Goal: Transaction & Acquisition: Obtain resource

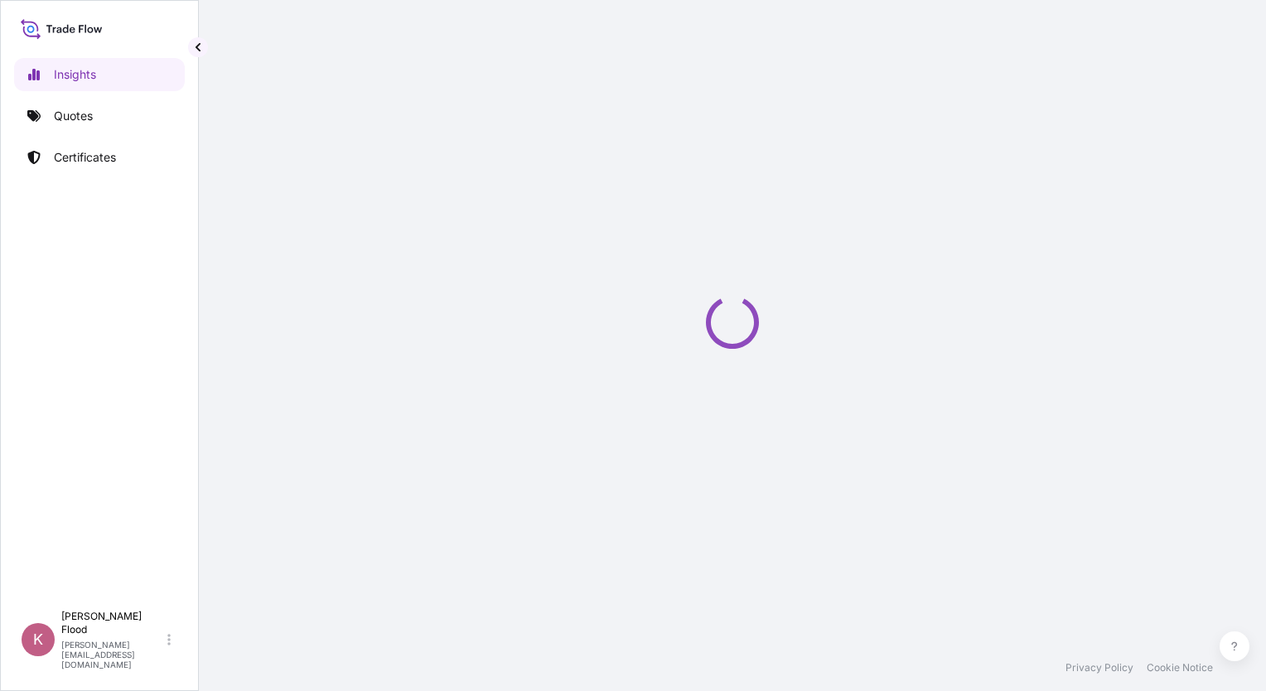
select select "2025"
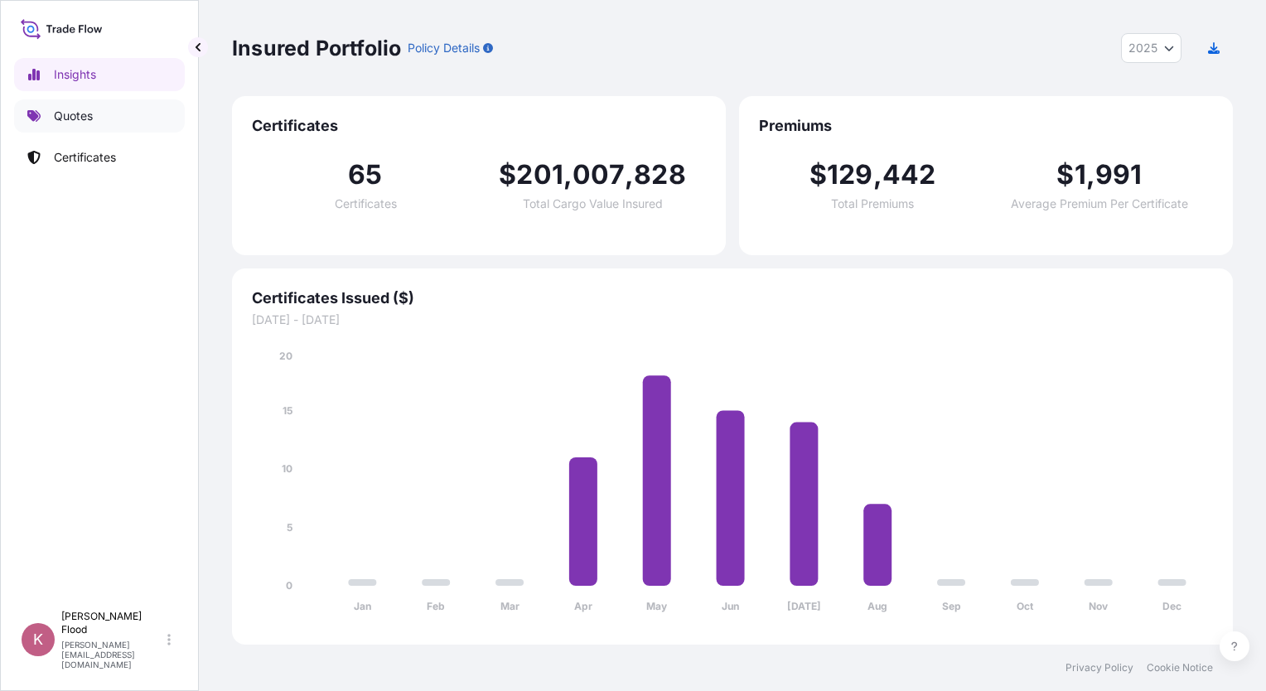
click at [81, 111] on p "Quotes" at bounding box center [73, 116] width 39 height 17
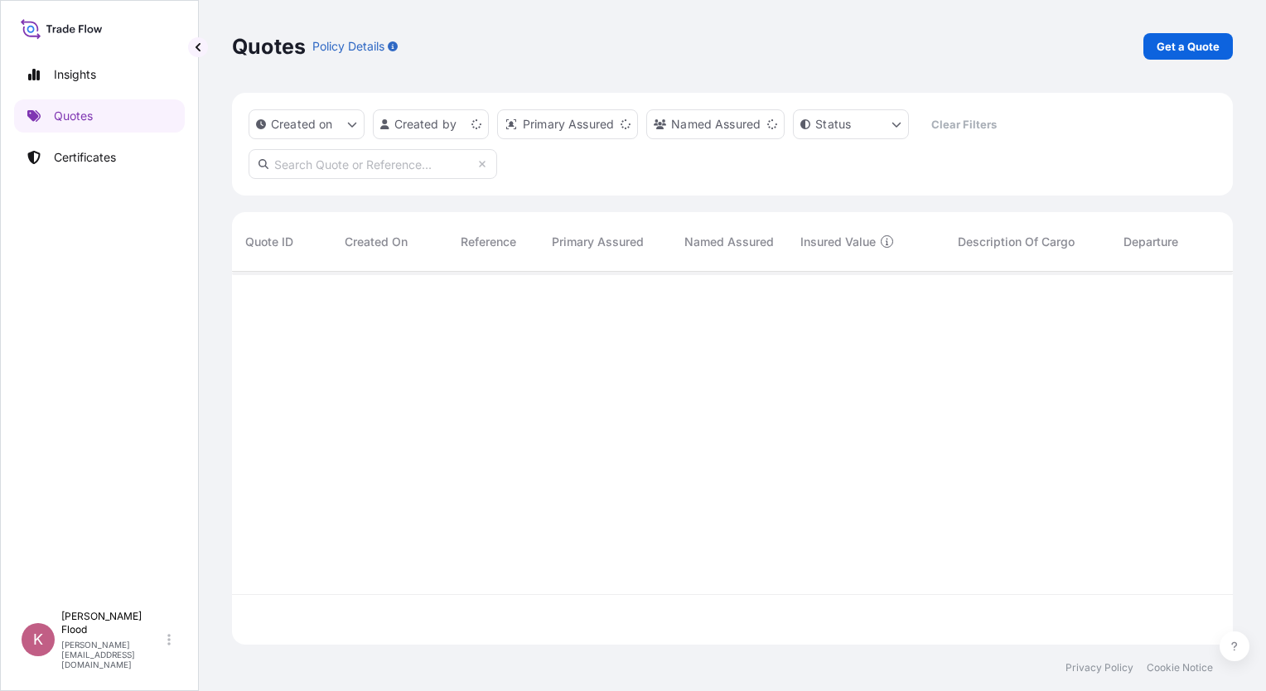
scroll to position [369, 987]
click at [1192, 48] on p "Get a Quote" at bounding box center [1187, 46] width 63 height 17
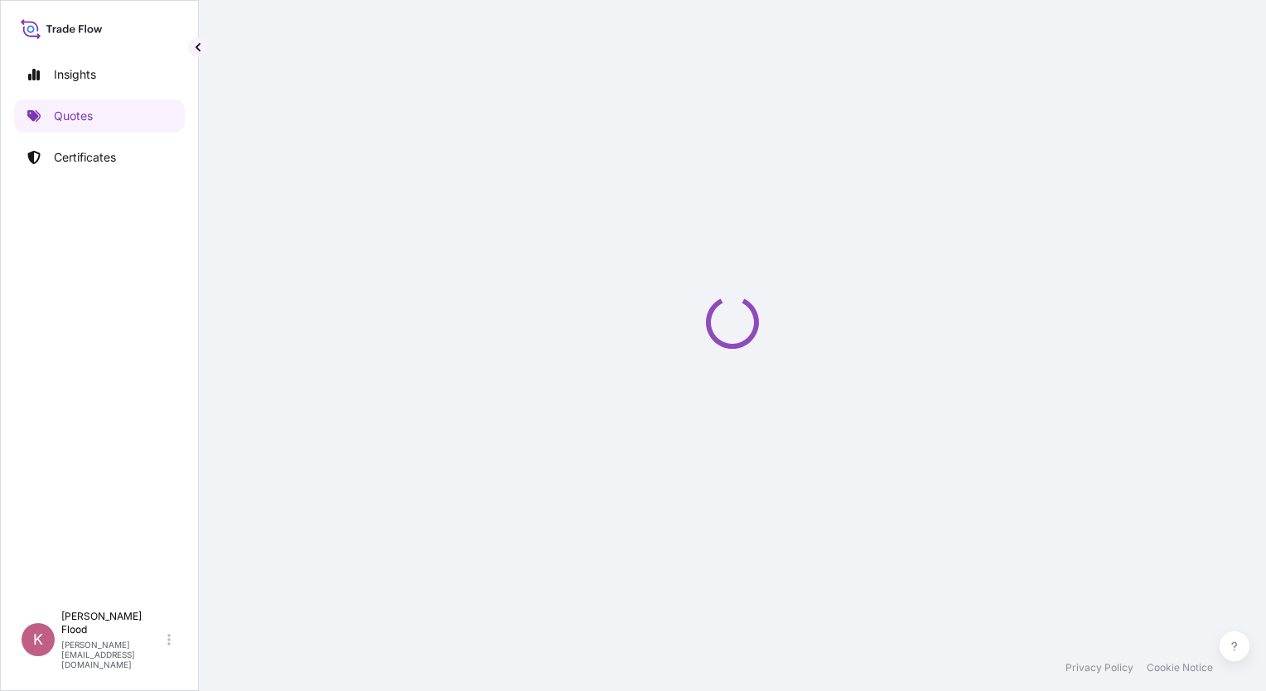
scroll to position [27, 0]
select select "Ocean Vessel"
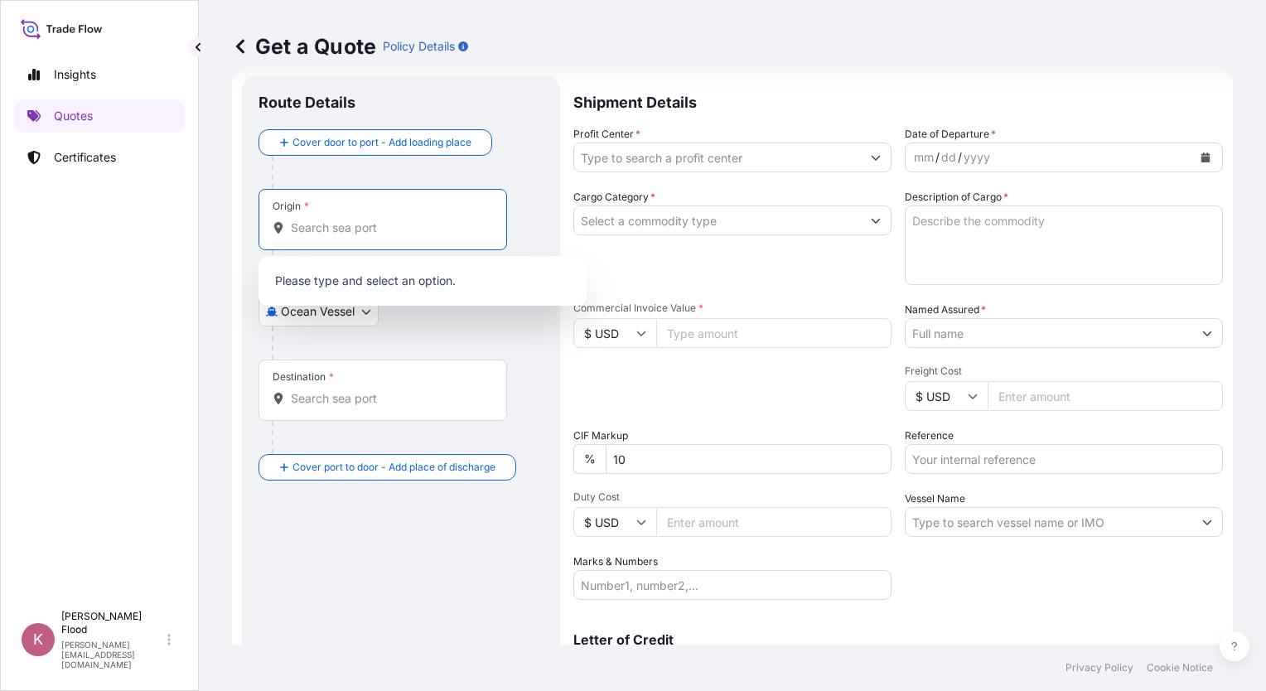
click at [319, 234] on input "Origin *" at bounding box center [389, 228] width 196 height 17
type input "t"
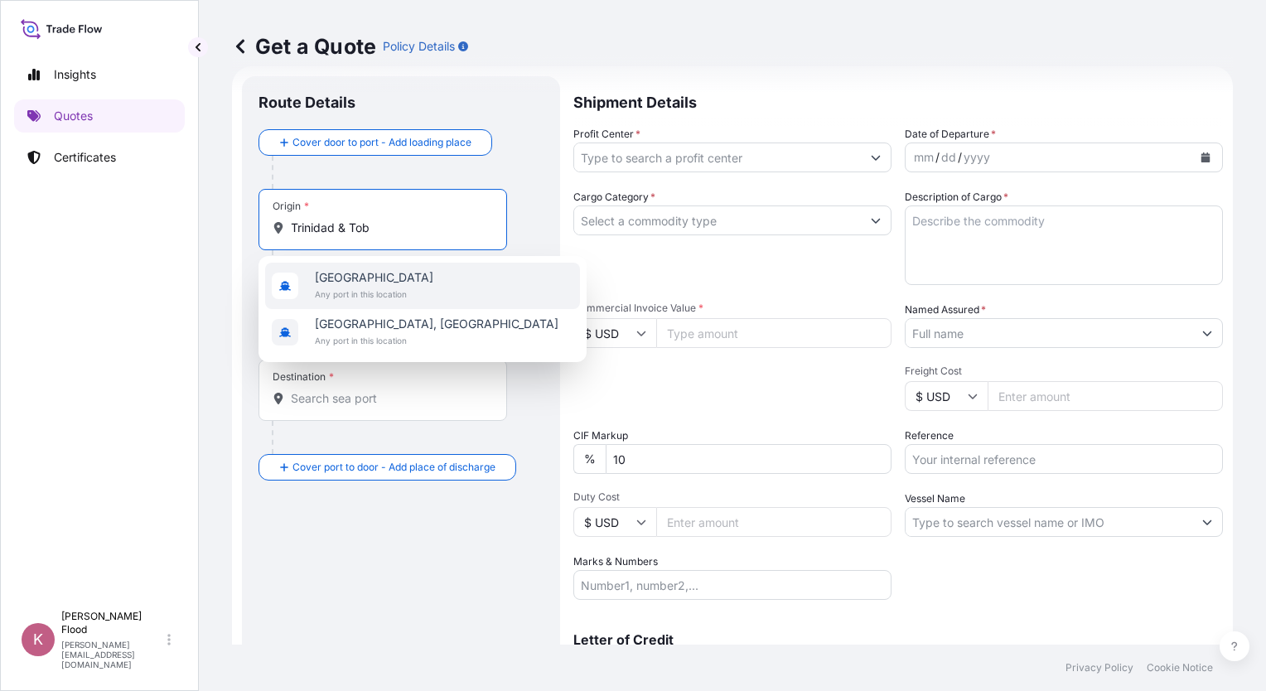
click at [412, 278] on span "[GEOGRAPHIC_DATA]" at bounding box center [374, 277] width 118 height 17
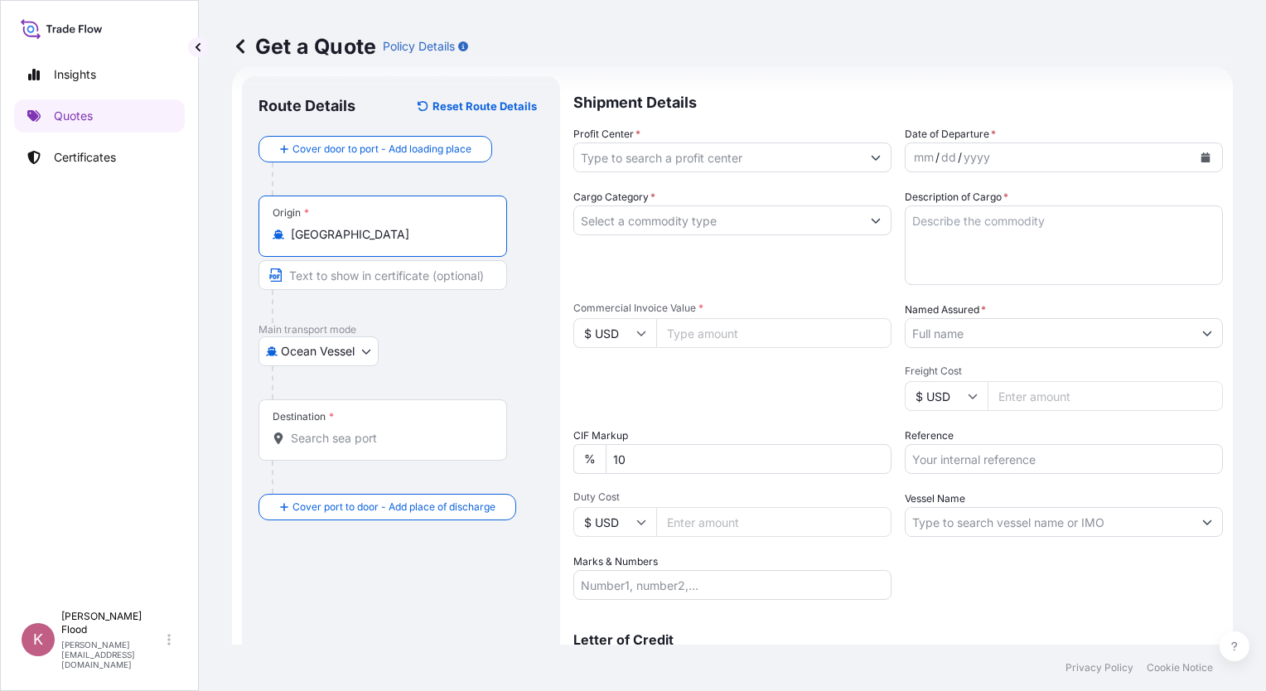
type input "[GEOGRAPHIC_DATA]"
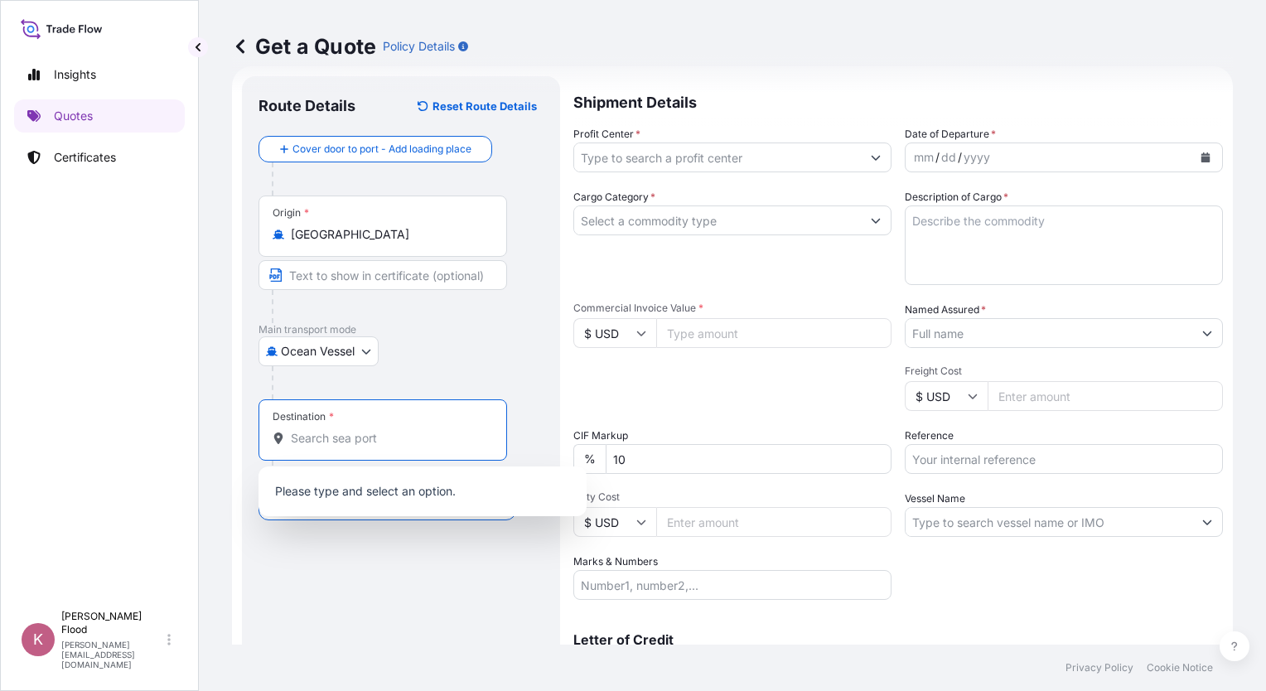
click at [360, 439] on input "Destination *" at bounding box center [389, 438] width 196 height 17
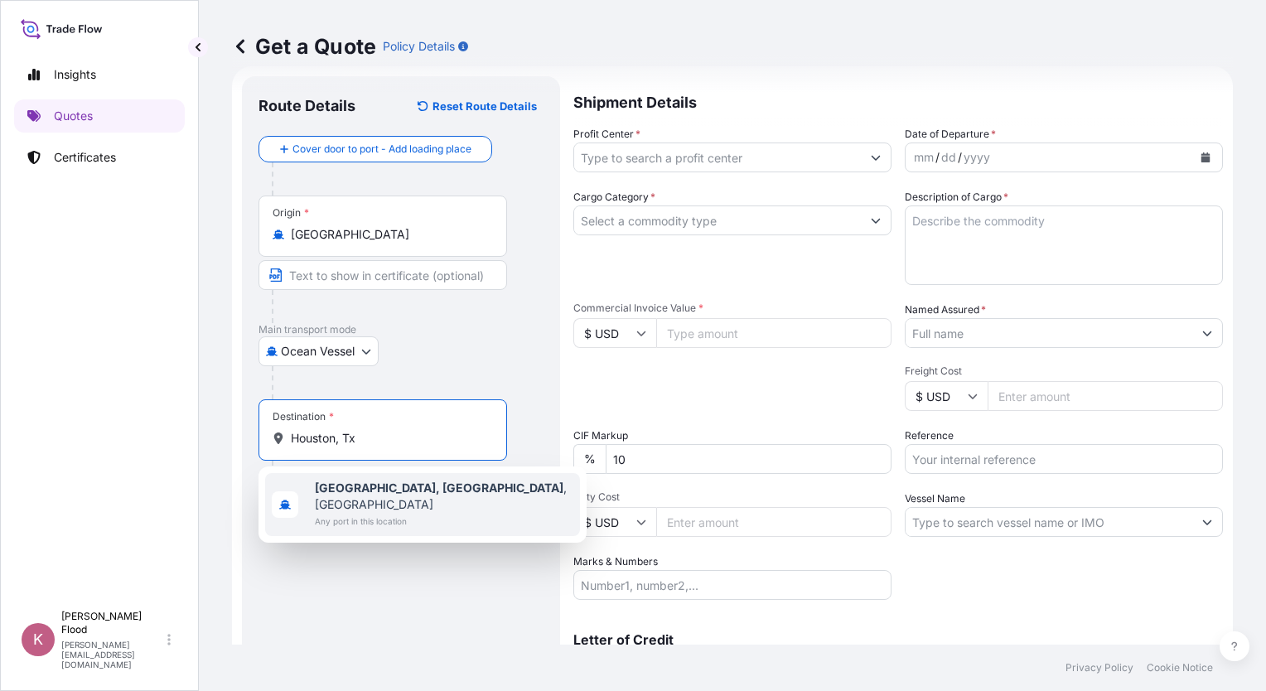
click at [355, 495] on b "[GEOGRAPHIC_DATA], [GEOGRAPHIC_DATA]" at bounding box center [439, 487] width 249 height 14
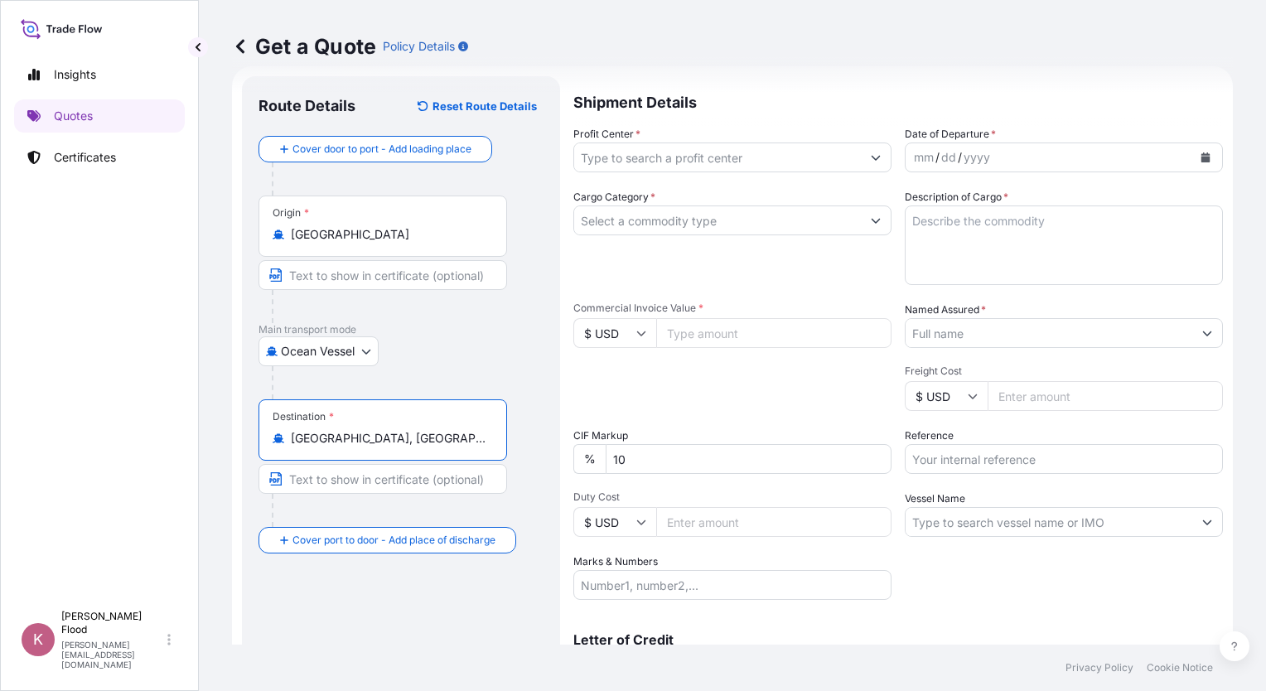
type input "[GEOGRAPHIC_DATA], [GEOGRAPHIC_DATA], [GEOGRAPHIC_DATA]"
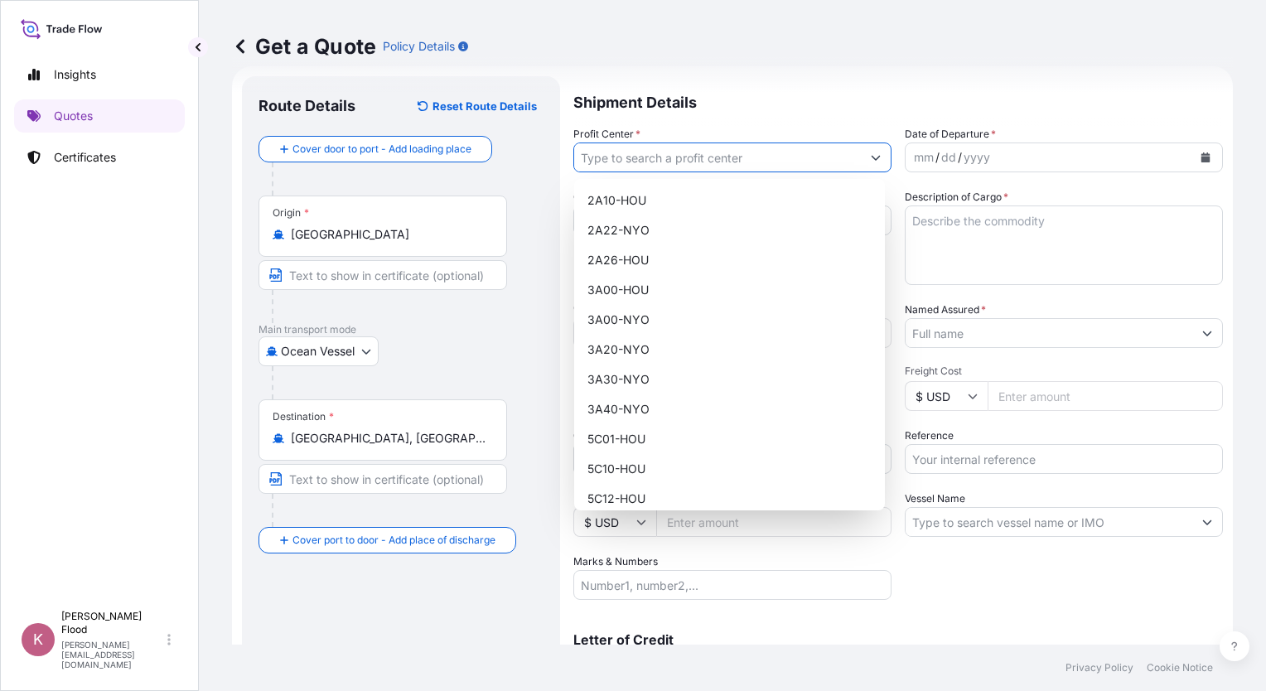
click at [610, 151] on input "Profit Center *" at bounding box center [717, 157] width 287 height 30
click at [630, 463] on div "5C10-HOU" at bounding box center [729, 469] width 297 height 30
type input "5C10-HOU"
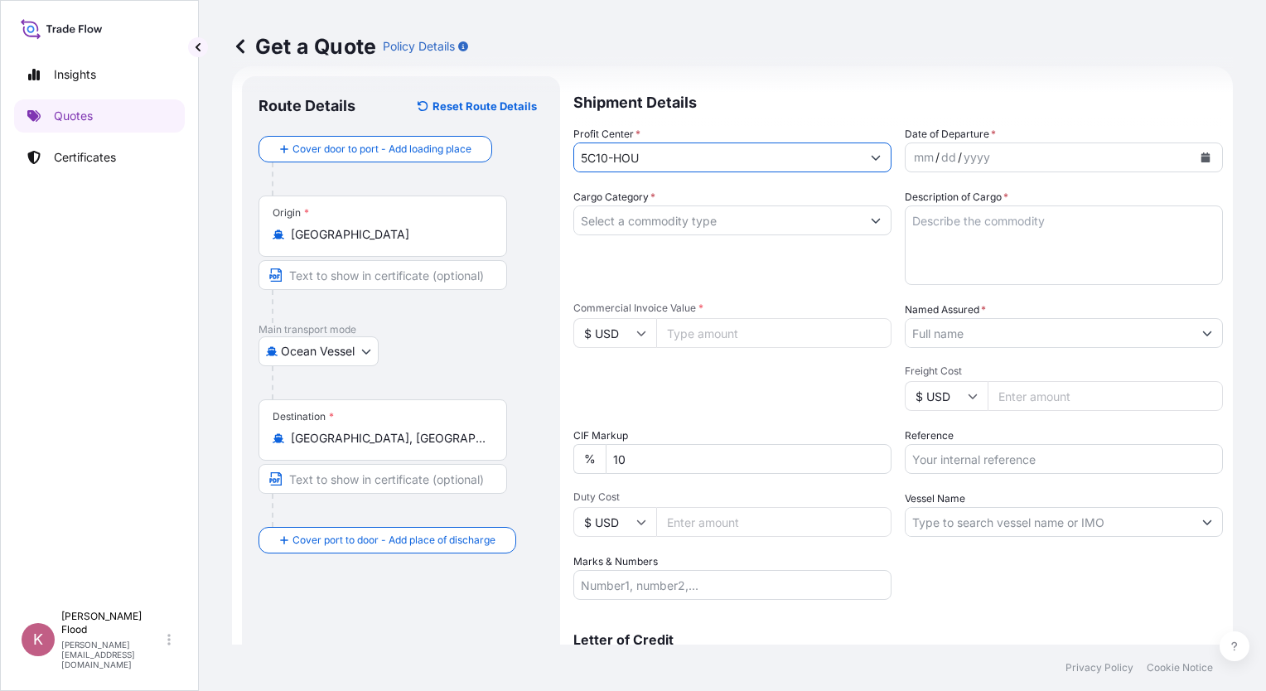
click at [1012, 153] on div "mm / dd / yyyy" at bounding box center [1048, 157] width 287 height 30
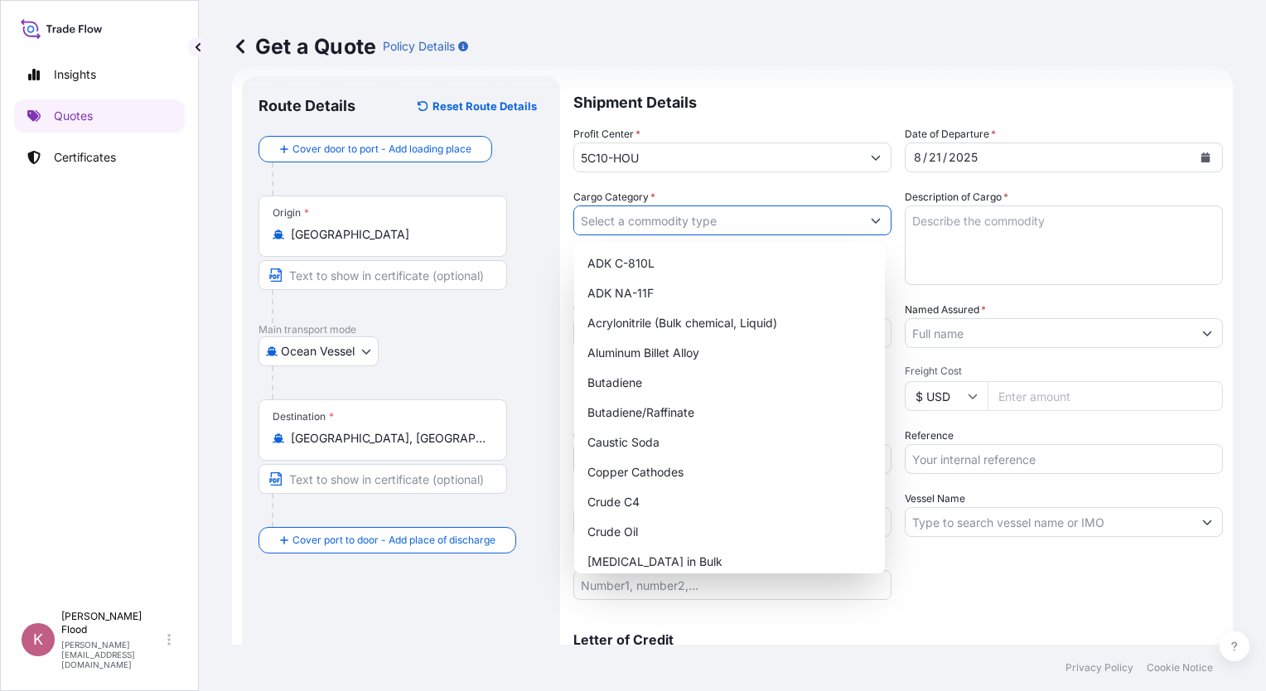
click at [636, 220] on input "Cargo Category *" at bounding box center [717, 220] width 287 height 30
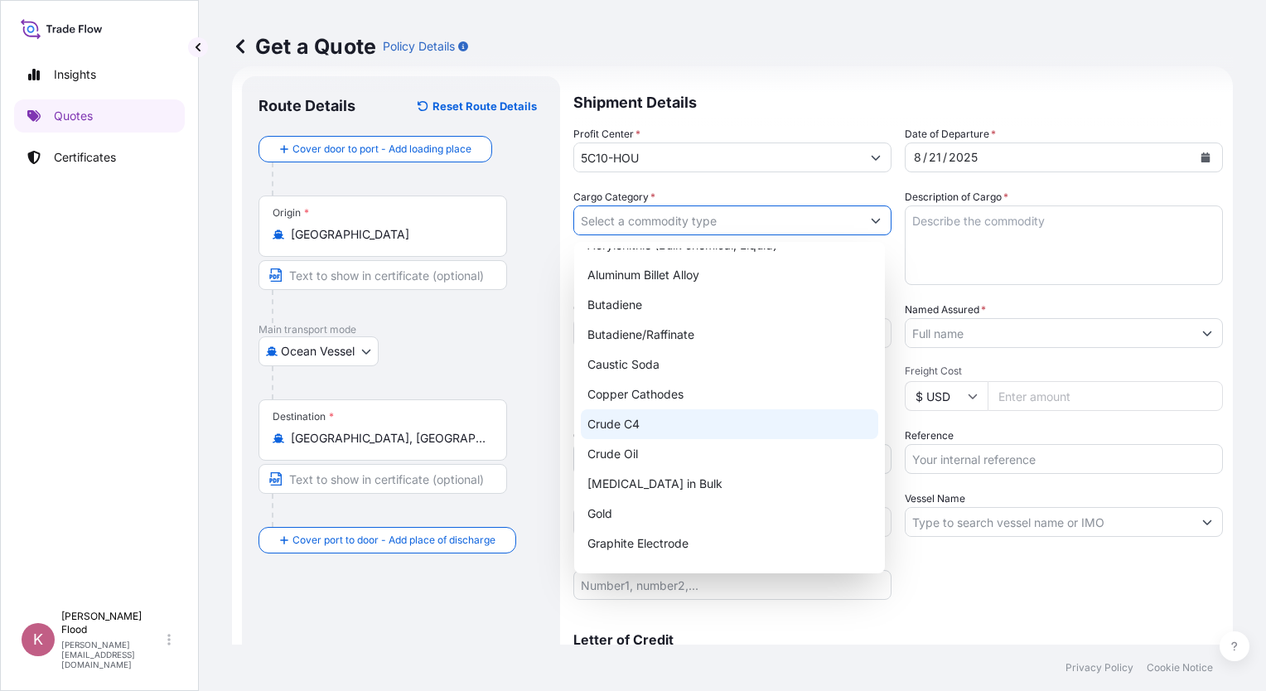
scroll to position [249, 0]
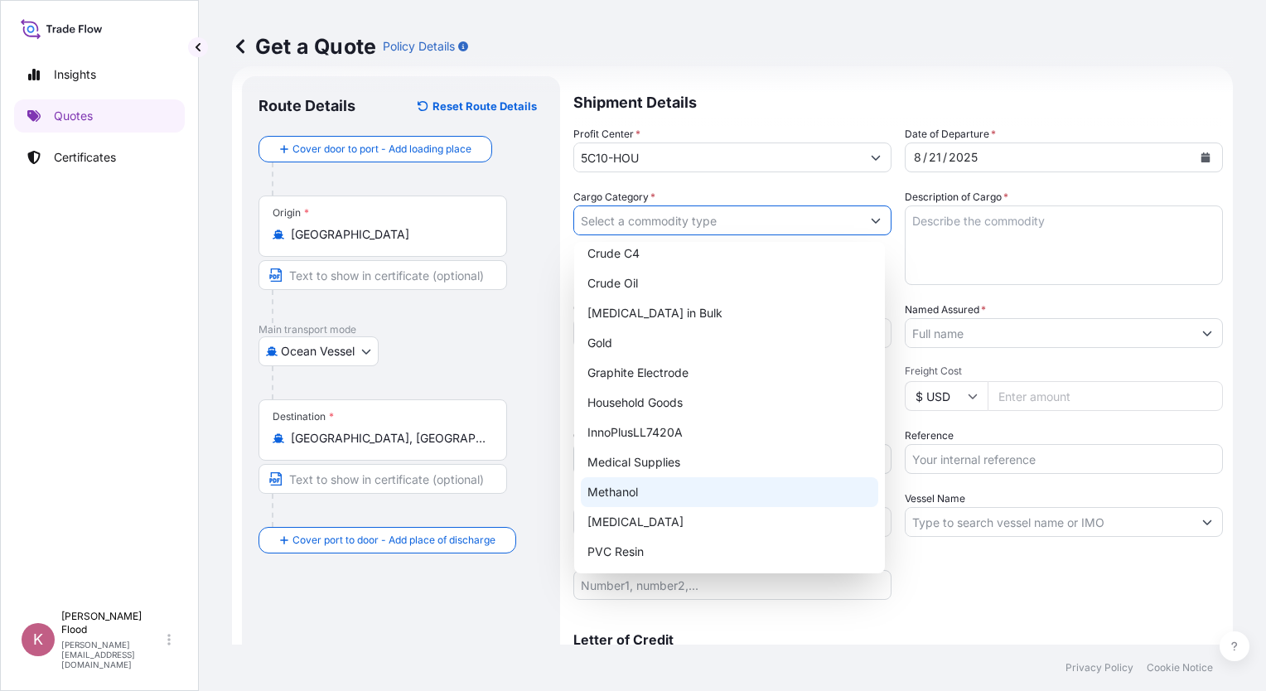
click at [649, 489] on div "Methanol" at bounding box center [729, 492] width 297 height 30
type input "Methanol"
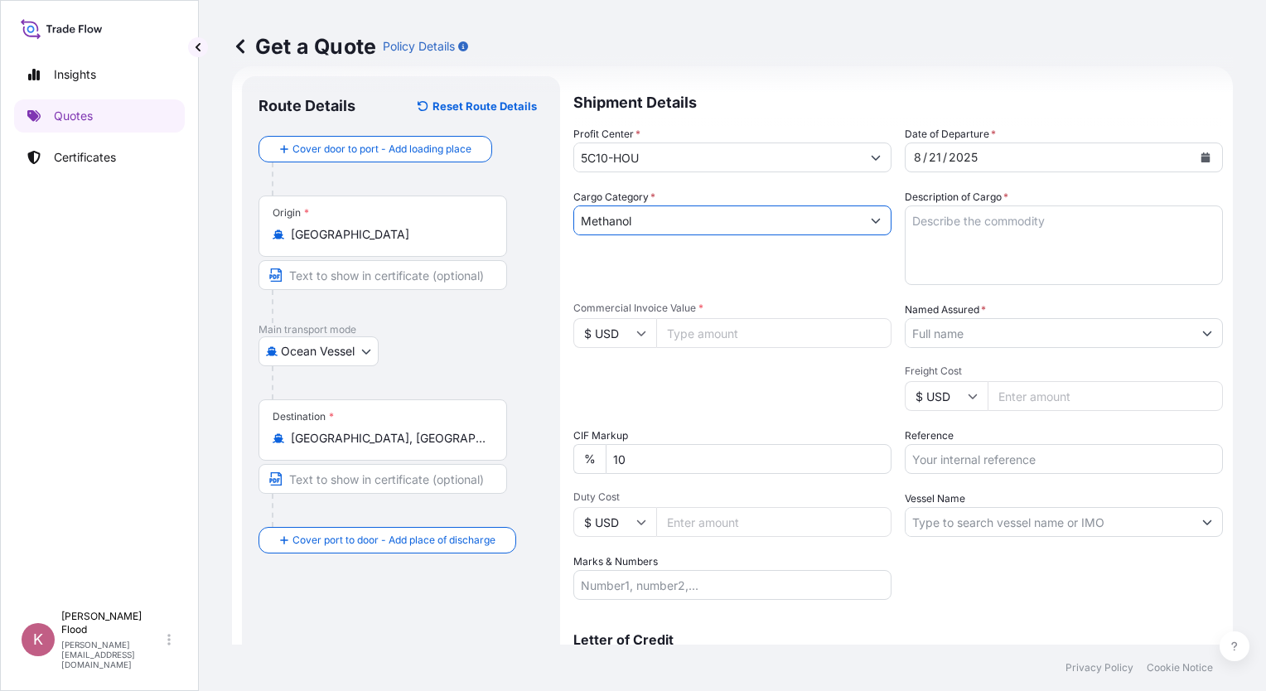
click at [911, 220] on textarea "Description of Cargo *" at bounding box center [1064, 245] width 318 height 80
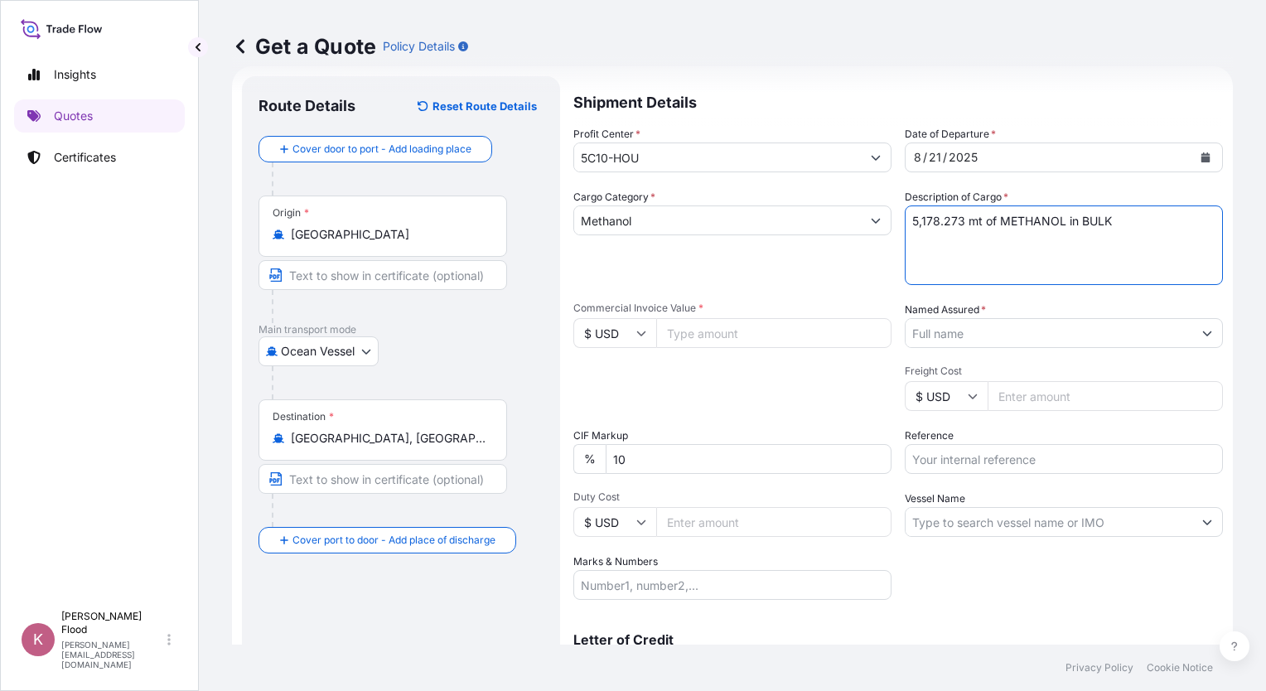
type textarea "5,178.273 mt of METHANOL in BULK"
click at [716, 329] on input "Commercial Invoice Value *" at bounding box center [773, 333] width 235 height 30
type input "1558401.26"
click at [953, 334] on input "Named Assured *" at bounding box center [1048, 333] width 287 height 30
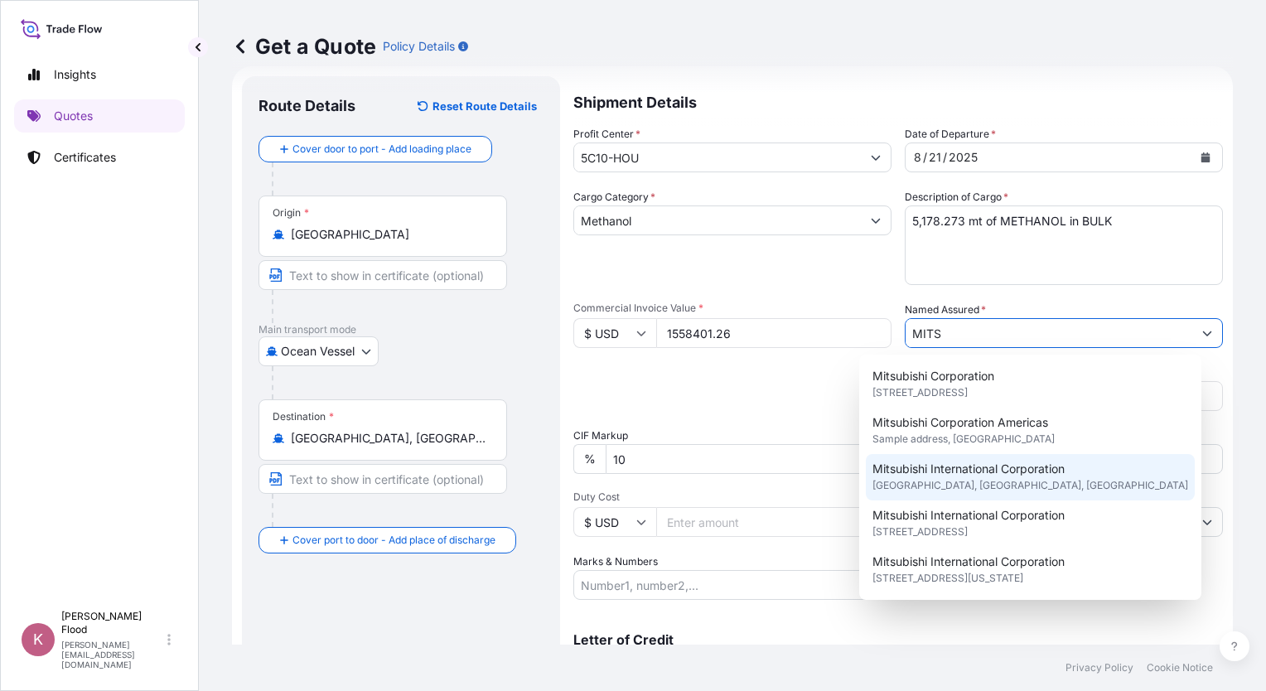
click at [981, 479] on span "[GEOGRAPHIC_DATA], [GEOGRAPHIC_DATA], [GEOGRAPHIC_DATA]" at bounding box center [1030, 485] width 316 height 17
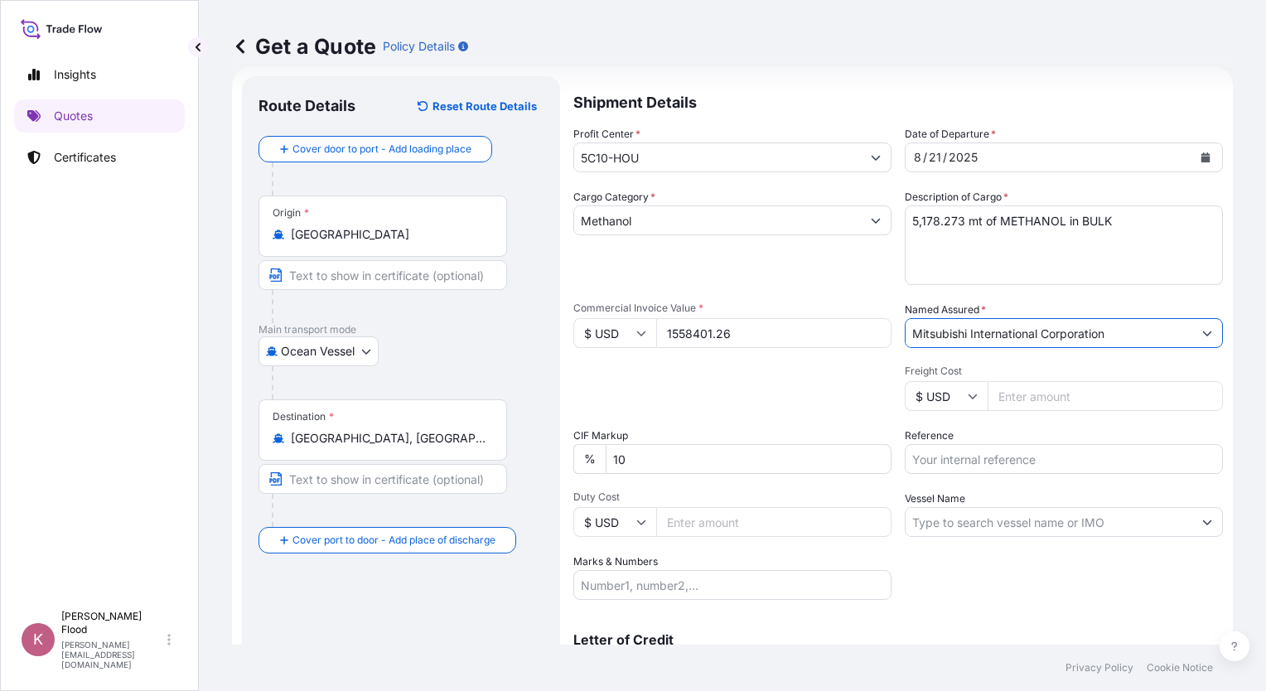
type input "Mitsubishi International Corporation"
click at [692, 529] on input "Duty Cost" at bounding box center [773, 522] width 235 height 30
click at [1072, 398] on input "Freight Cost" at bounding box center [1104, 396] width 235 height 30
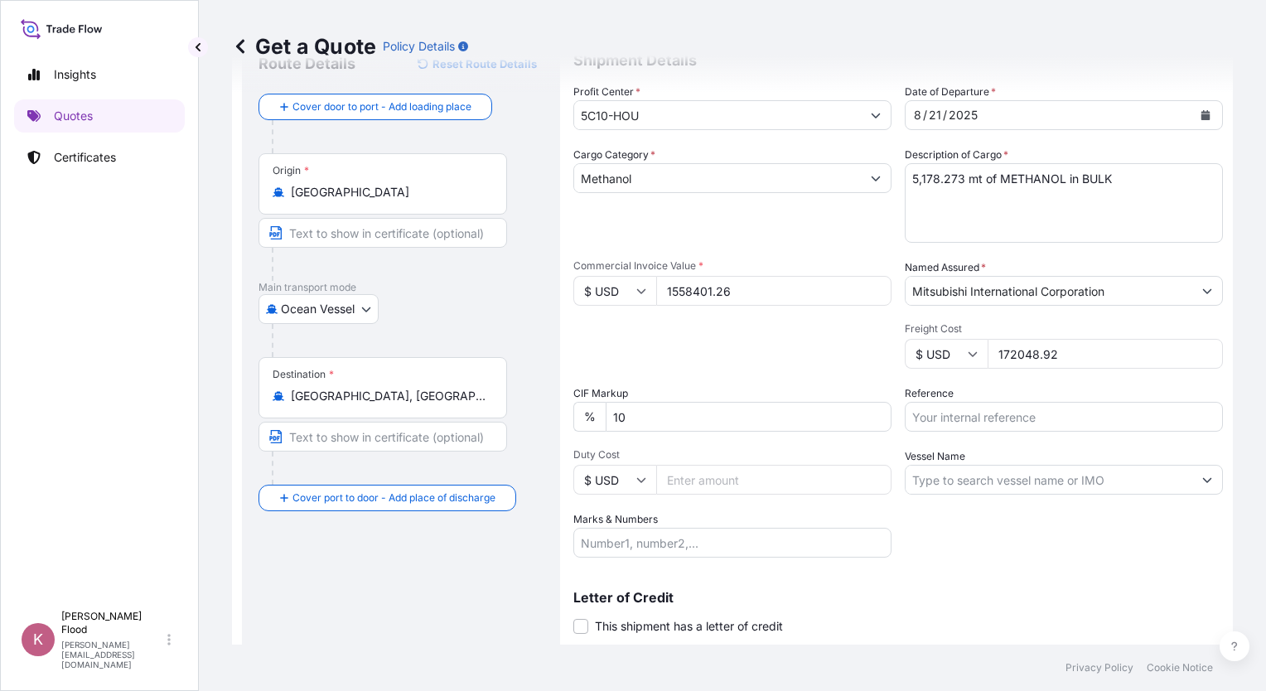
scroll to position [109, 0]
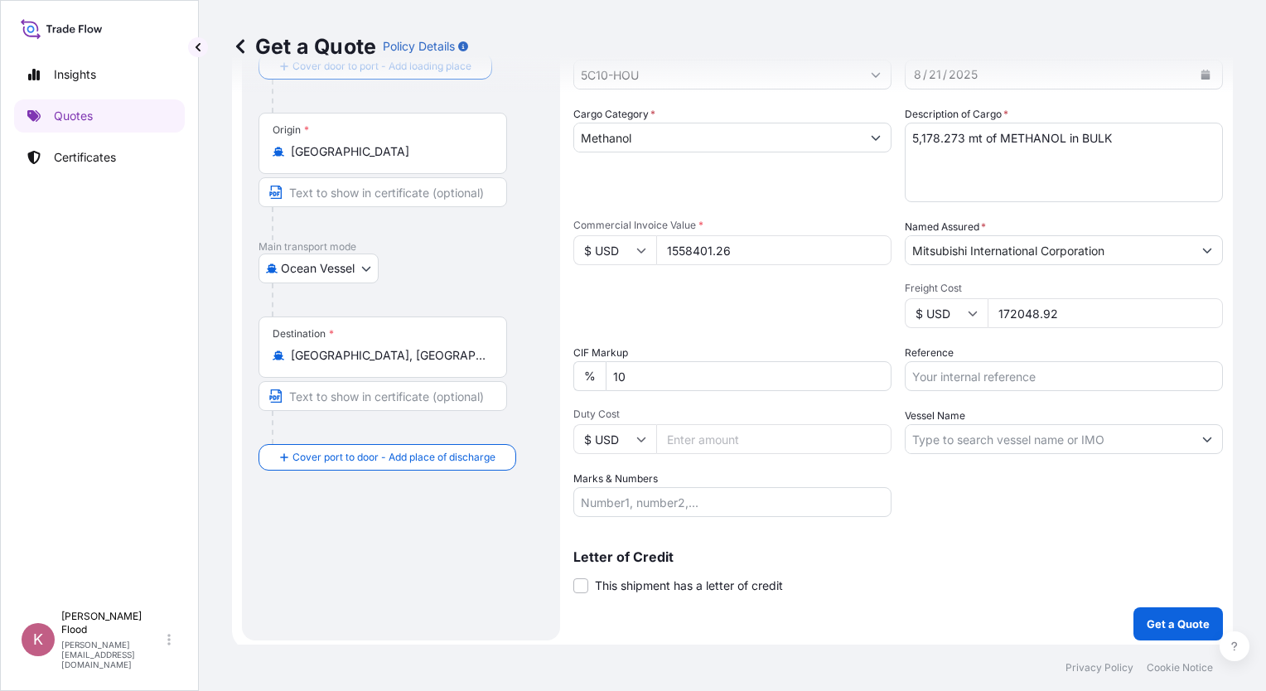
type input "172048.92"
click at [947, 448] on input "Vessel Name" at bounding box center [1048, 439] width 287 height 30
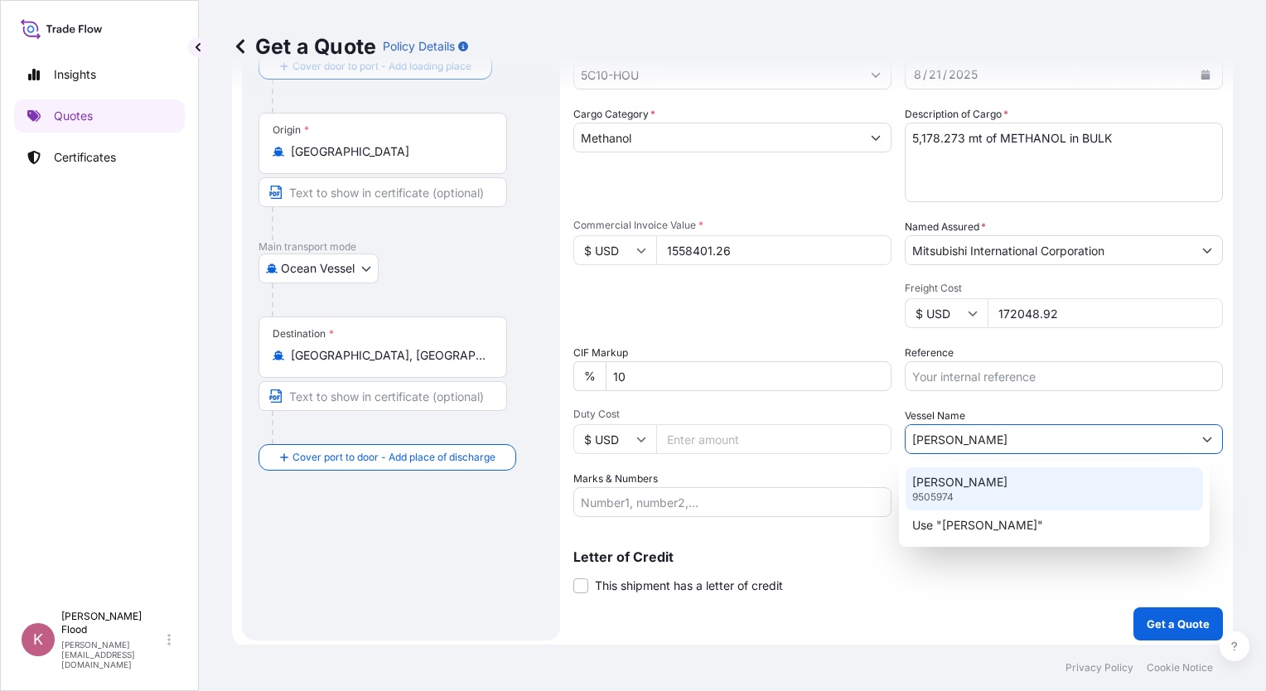
click at [966, 492] on div "[PERSON_NAME] 9505974" at bounding box center [1053, 488] width 297 height 43
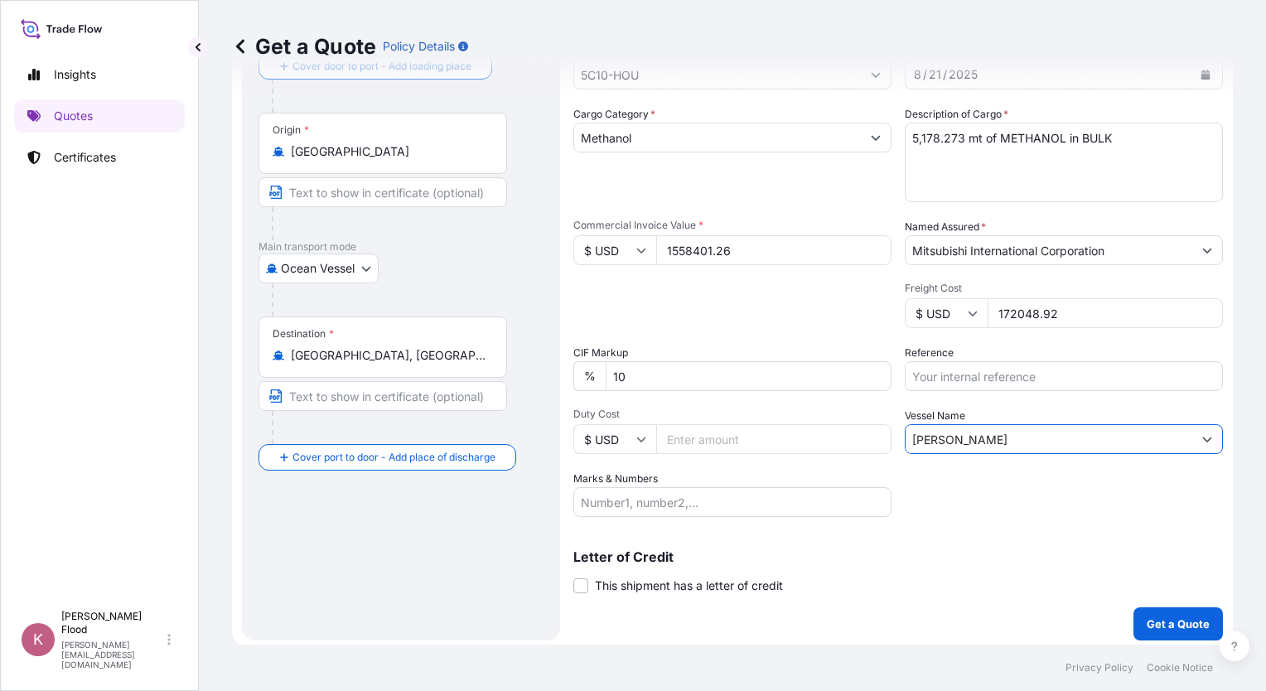
scroll to position [113, 0]
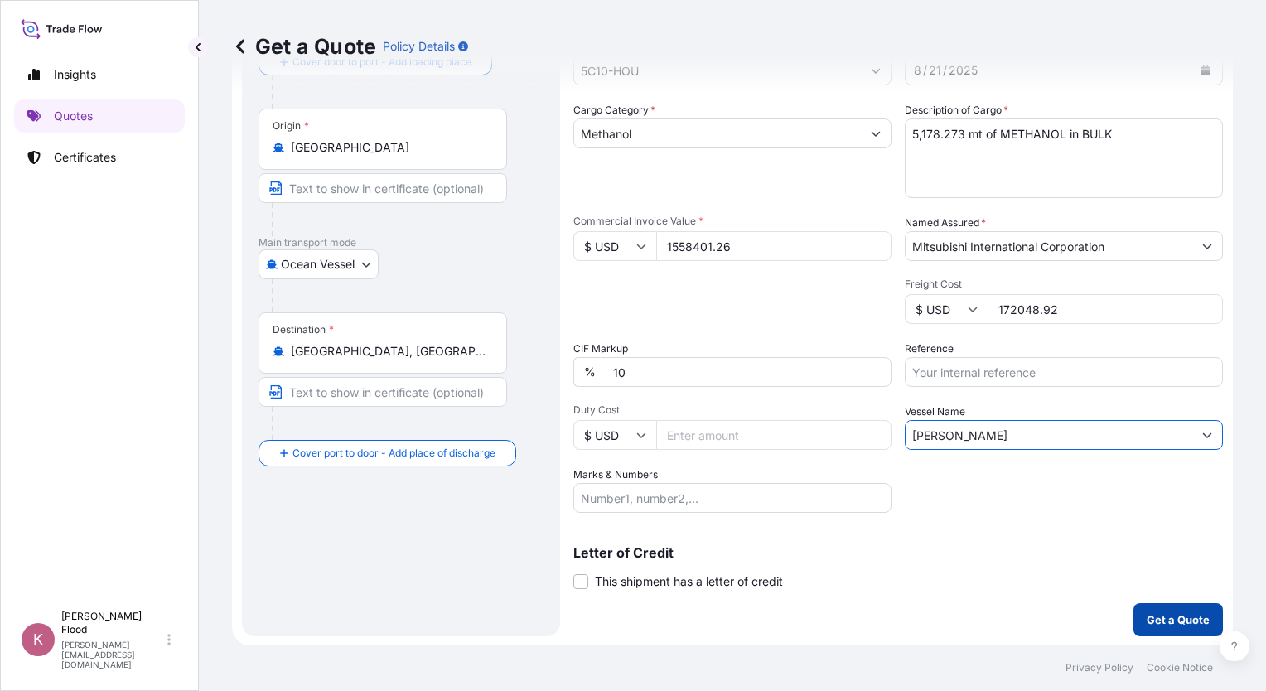
type input "[PERSON_NAME]"
click at [1161, 617] on p "Get a Quote" at bounding box center [1178, 619] width 63 height 17
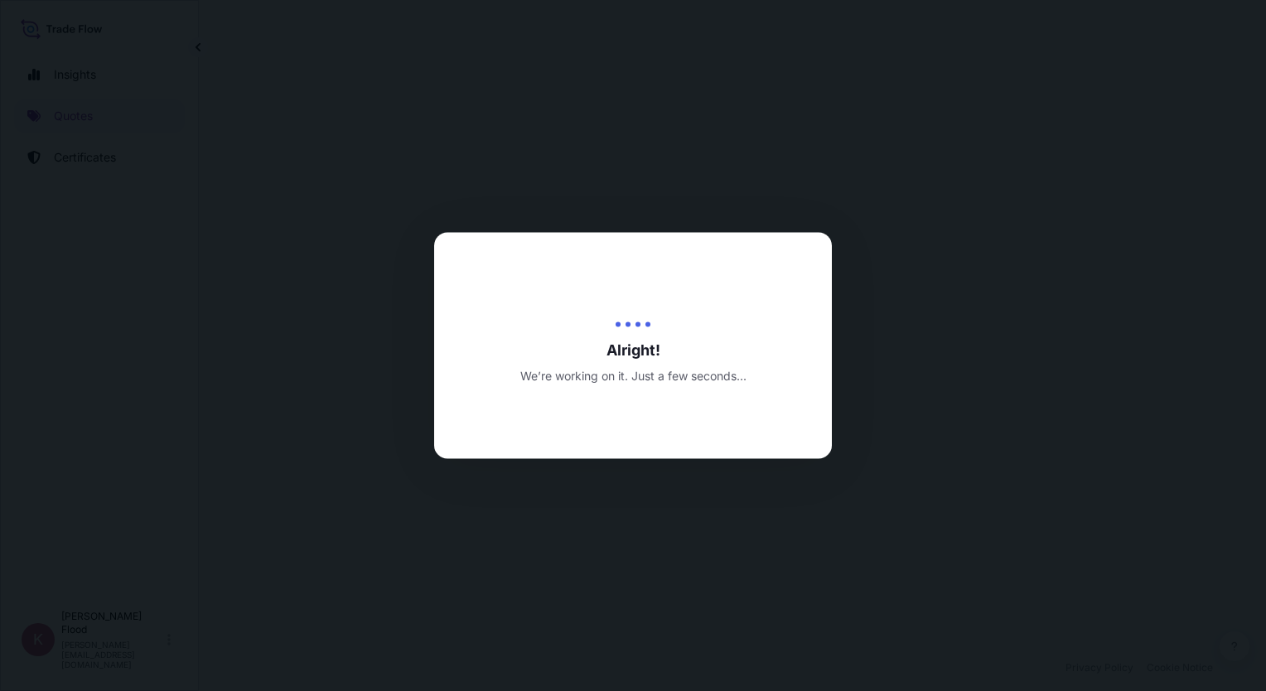
select select "Ocean Vessel"
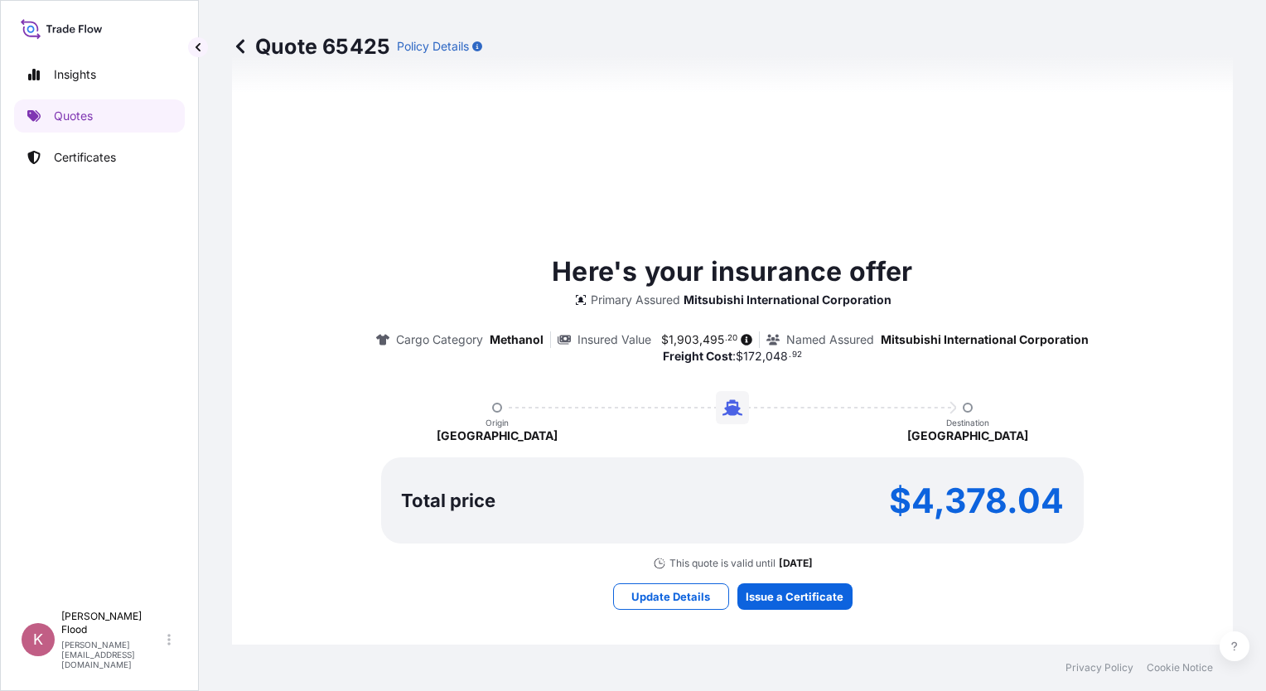
scroll to position [1024, 0]
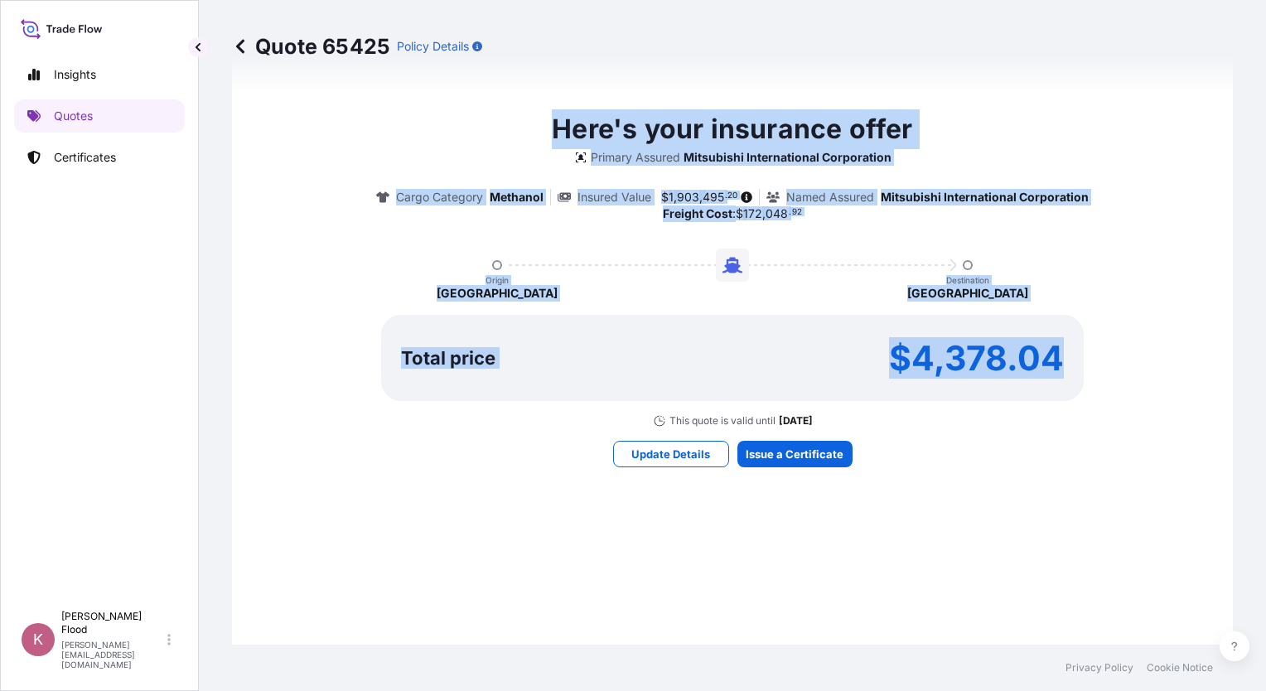
drag, startPoint x: 527, startPoint y: 103, endPoint x: 1069, endPoint y: 378, distance: 607.6
click at [1069, 378] on div "Here's your insurance offer Primary Assured Mitsubishi International Corporatio…" at bounding box center [732, 288] width 954 height 1025
drag, startPoint x: 1069, startPoint y: 378, endPoint x: 1042, endPoint y: 244, distance: 136.8
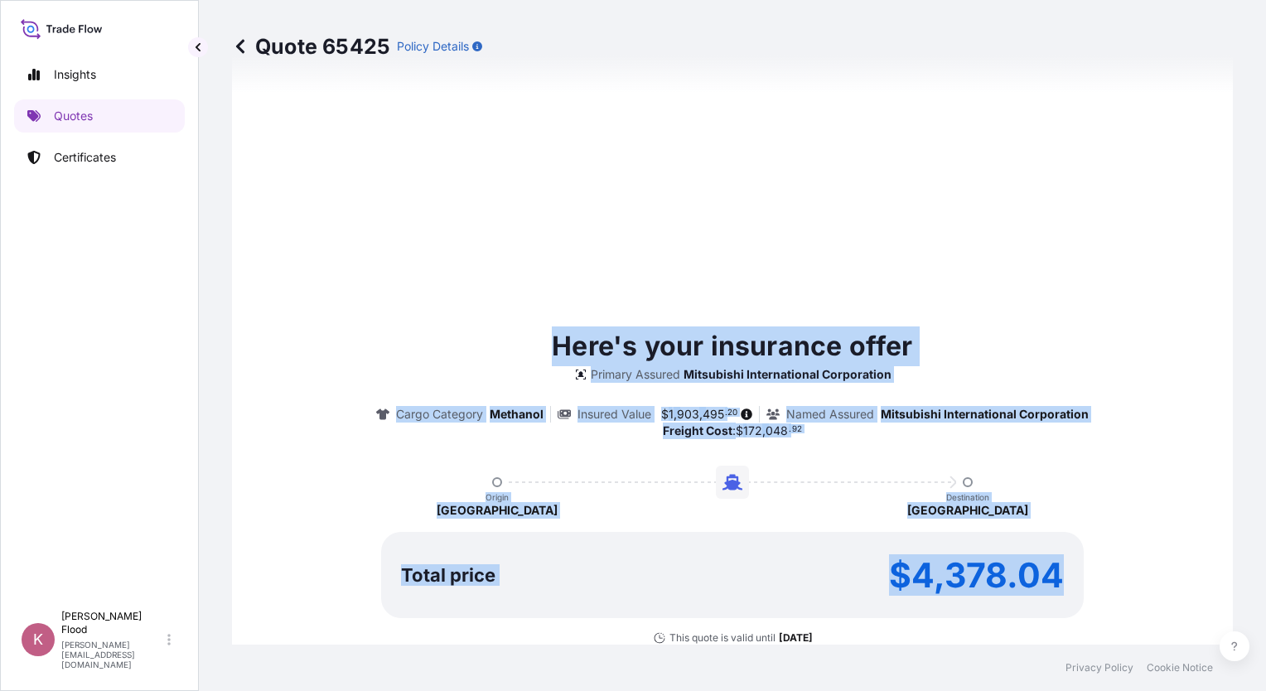
type input "[DATE]"
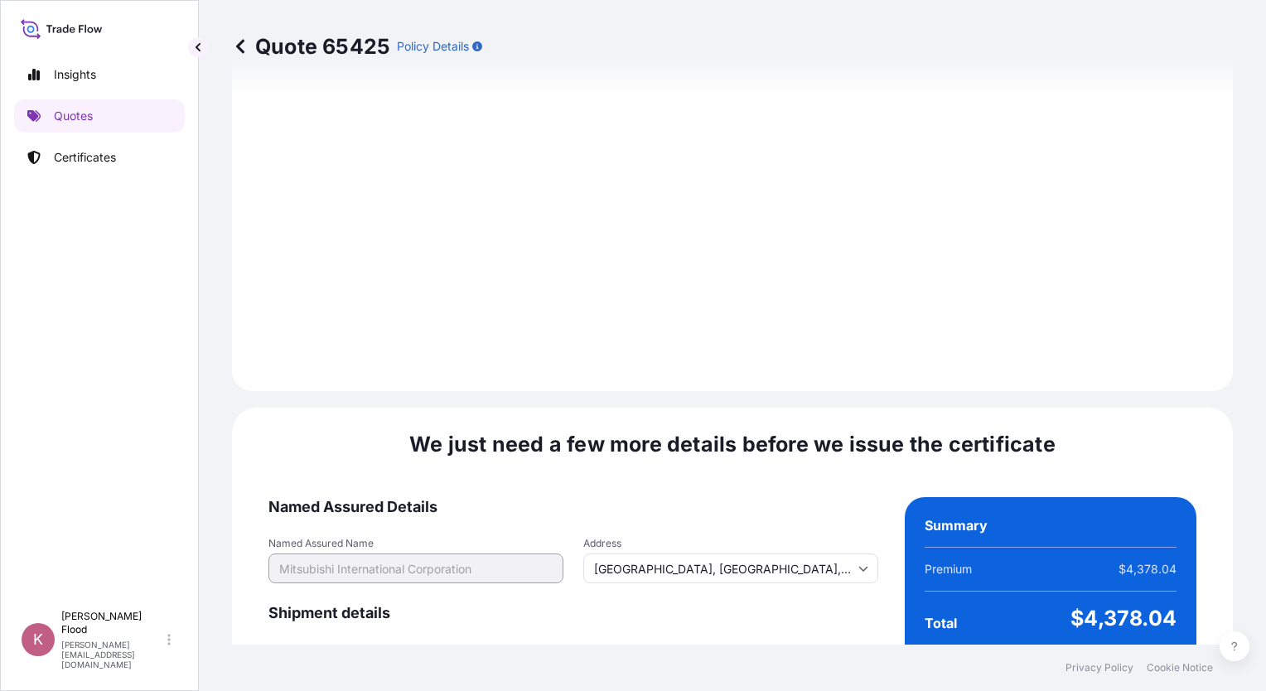
scroll to position [2069, 0]
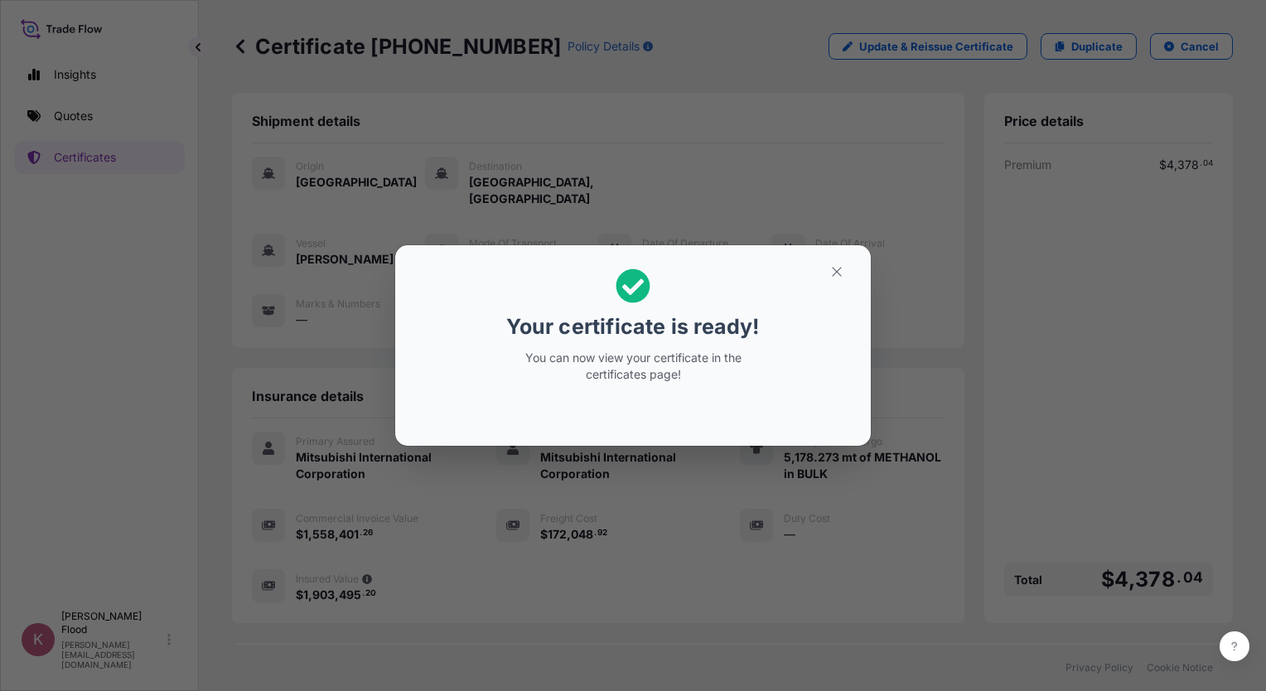
click at [803, 380] on h2 "Your certificate is ready! You can now view your certificate in the certificate…" at bounding box center [632, 325] width 449 height 134
click at [839, 271] on icon "button" at bounding box center [836, 271] width 15 height 15
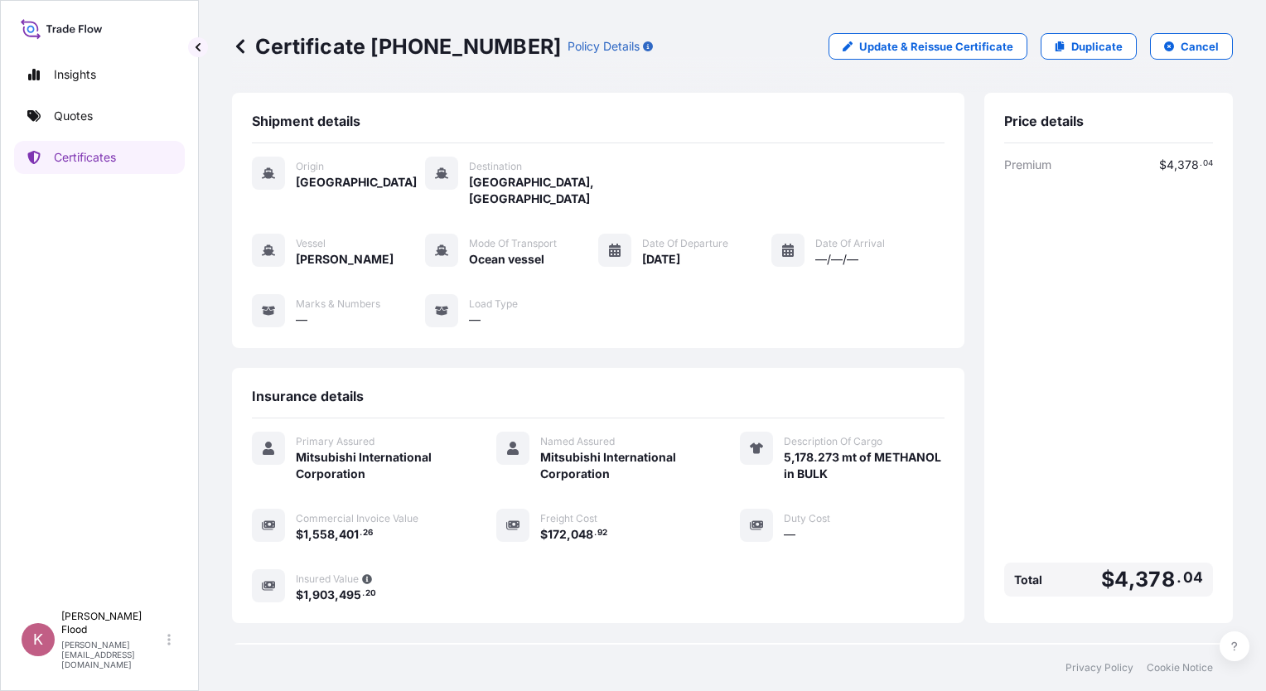
click at [1103, 335] on div "Premium $ 4 , 378 . 04 Total $ 4 , 378 . 04" at bounding box center [1108, 380] width 209 height 447
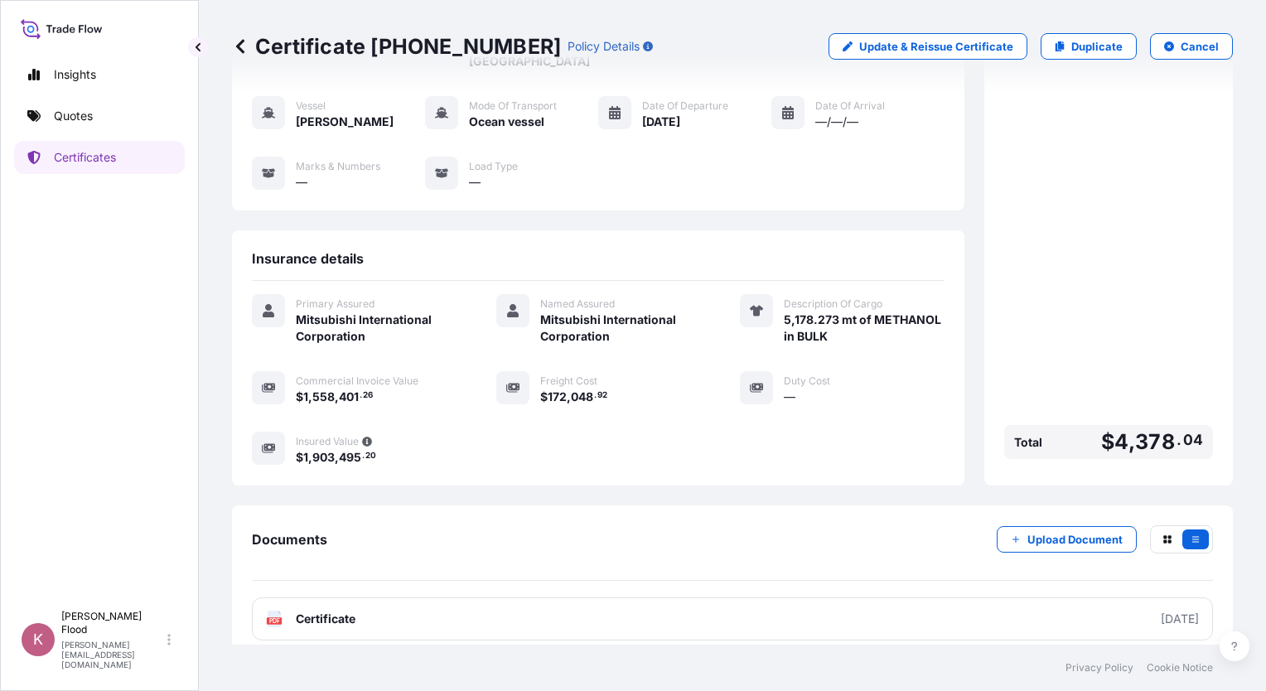
scroll to position [147, 0]
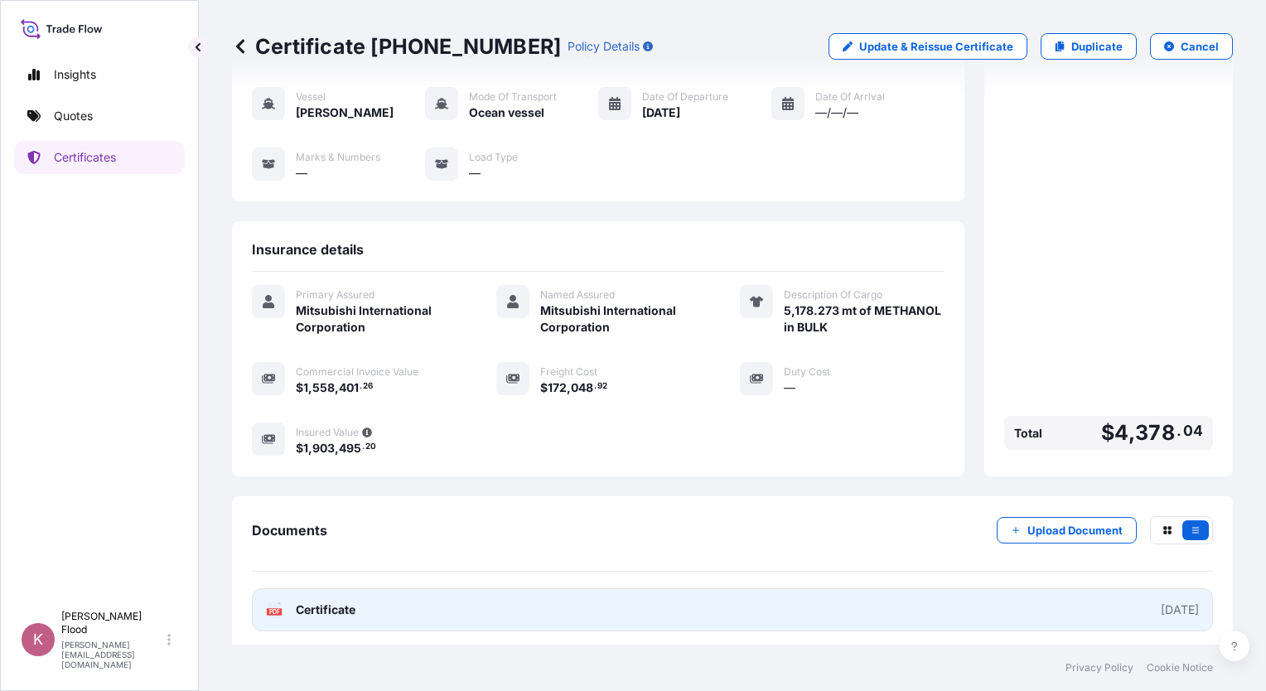
click at [316, 608] on span "Certificate" at bounding box center [326, 609] width 60 height 17
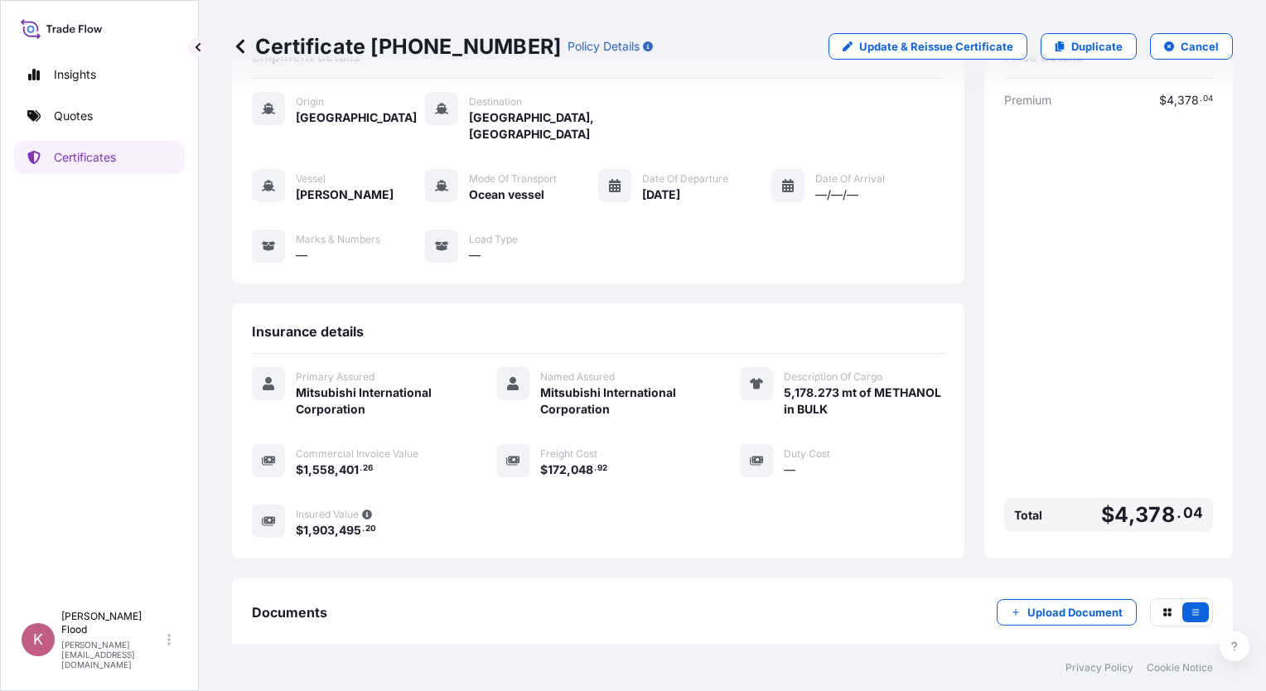
scroll to position [0, 0]
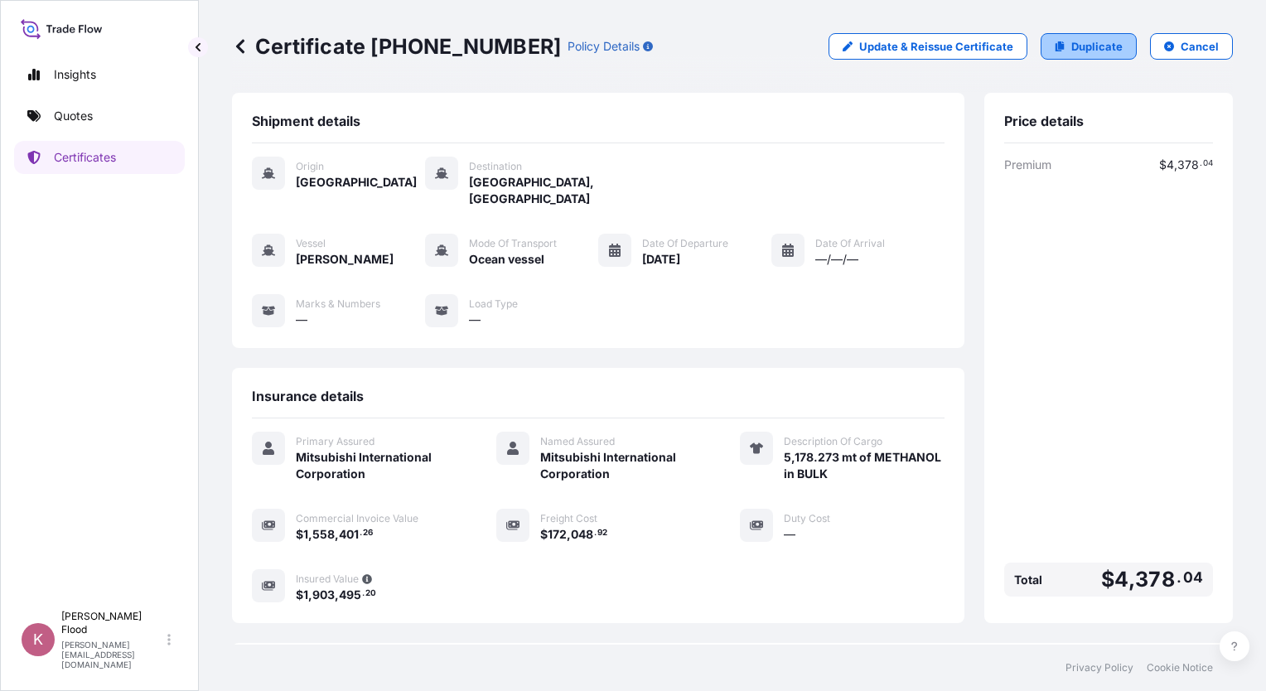
click at [1084, 44] on p "Duplicate" at bounding box center [1096, 46] width 51 height 17
select select "Ocean Vessel"
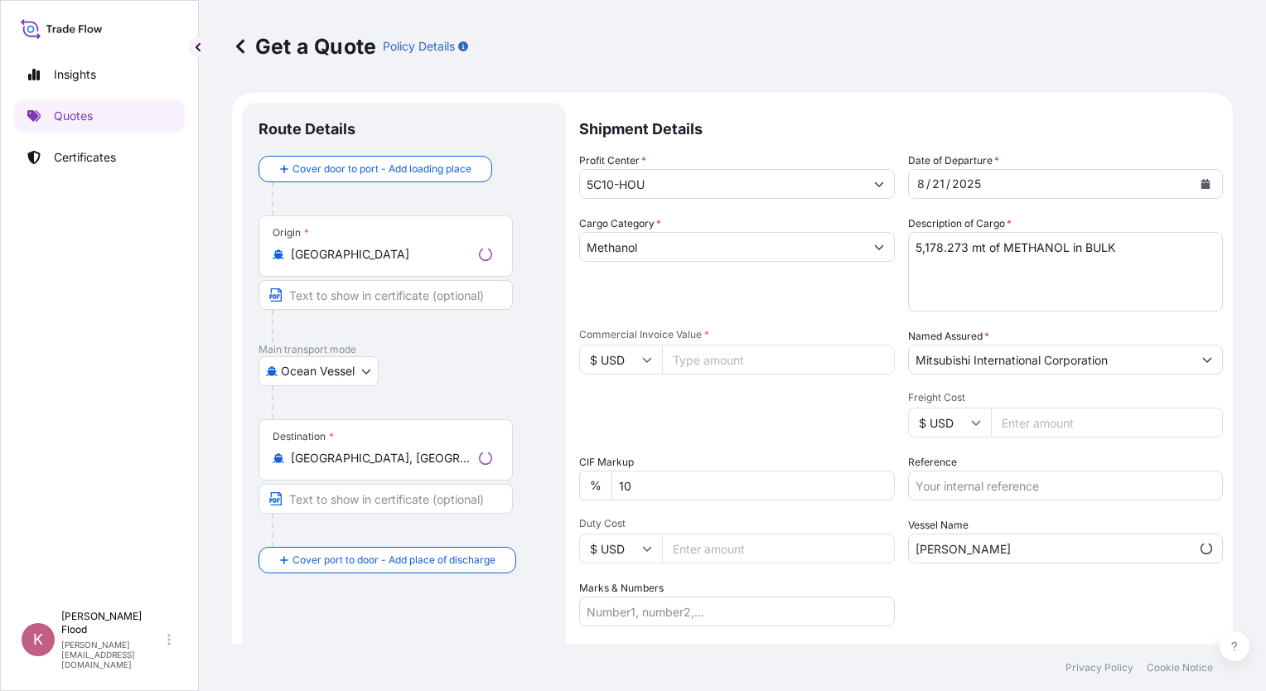
scroll to position [27, 0]
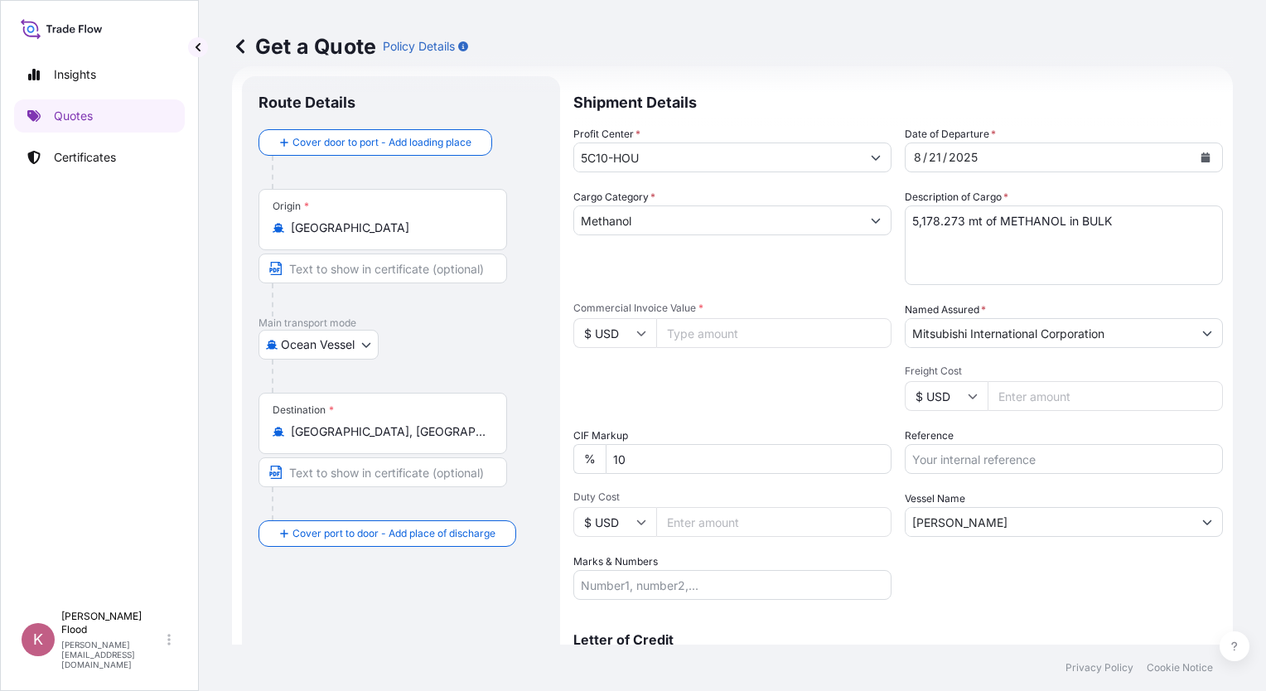
click at [908, 224] on textarea "5,178.273 mt of METHANOL in BULK" at bounding box center [1064, 245] width 318 height 80
type textarea "7,000.000 mt of METHANOL in BULK"
click at [716, 342] on input "Commercial Invoice Value *" at bounding box center [773, 333] width 235 height 30
click at [699, 339] on input "Commercial Invoice Value *" at bounding box center [773, 333] width 235 height 30
type input "1361220"
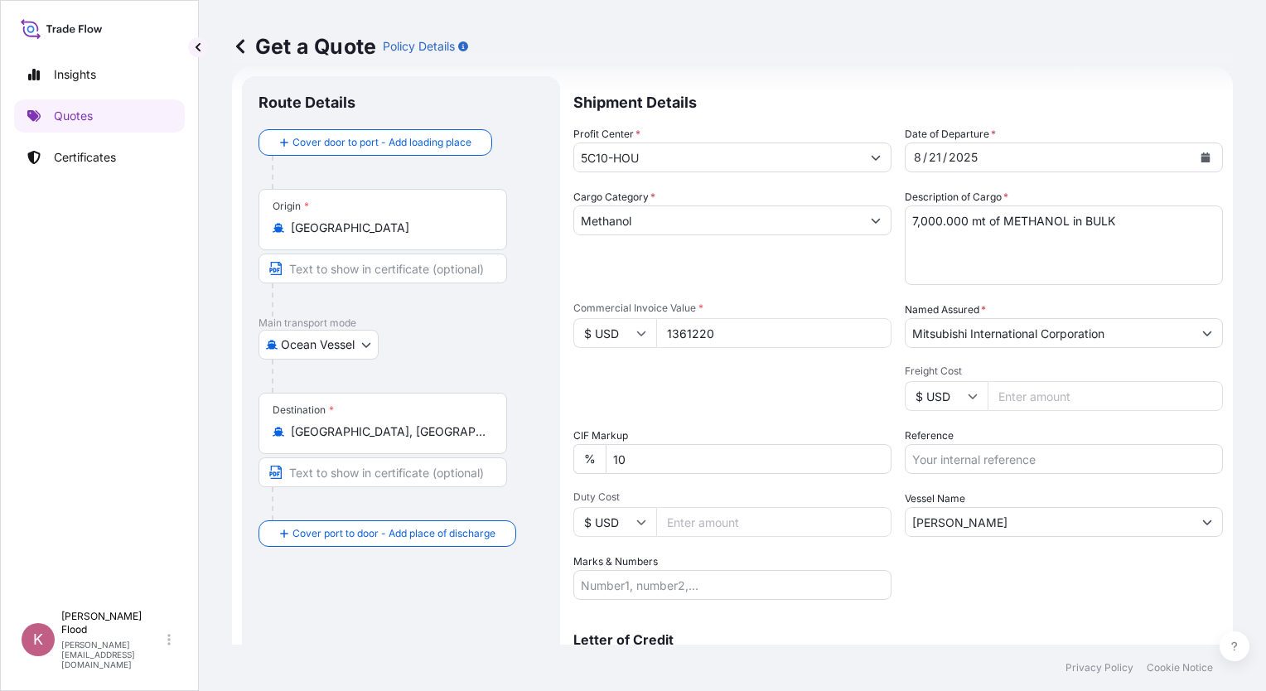
click at [1040, 394] on input "Freight Cost" at bounding box center [1104, 396] width 235 height 30
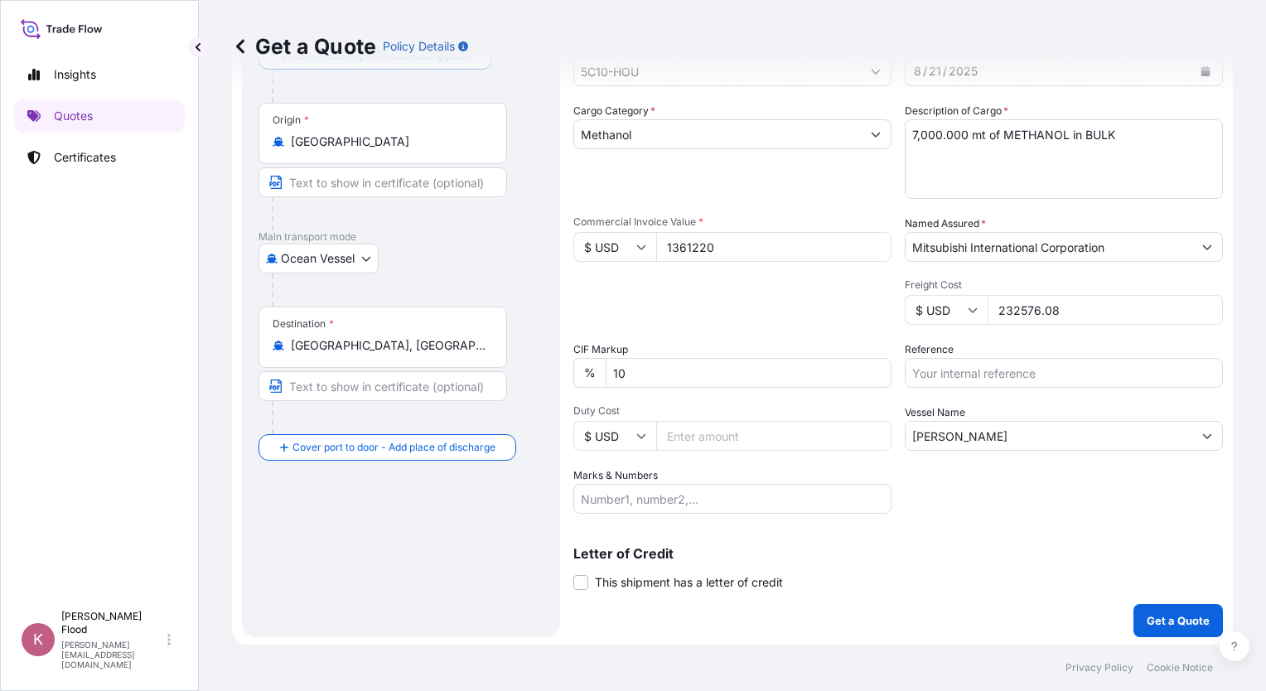
scroll to position [113, 0]
type input "232576.08"
click at [1176, 612] on p "Get a Quote" at bounding box center [1178, 619] width 63 height 17
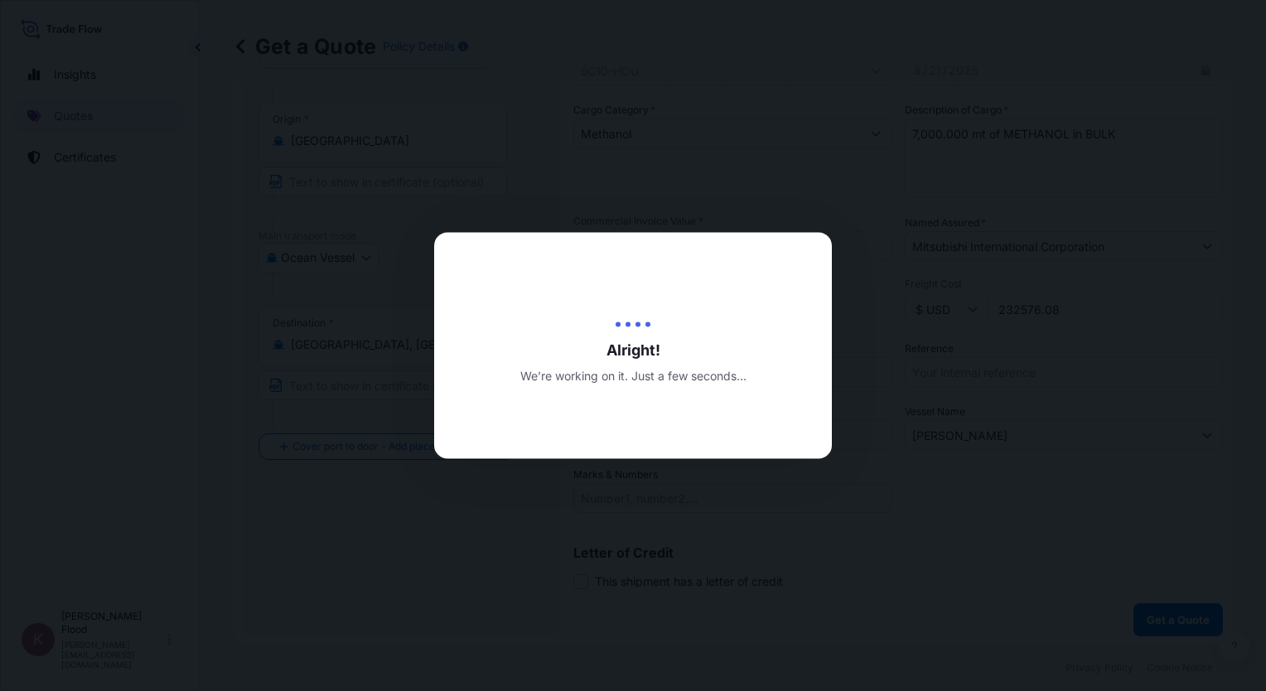
type input "[DATE]"
select select "Ocean Vessel"
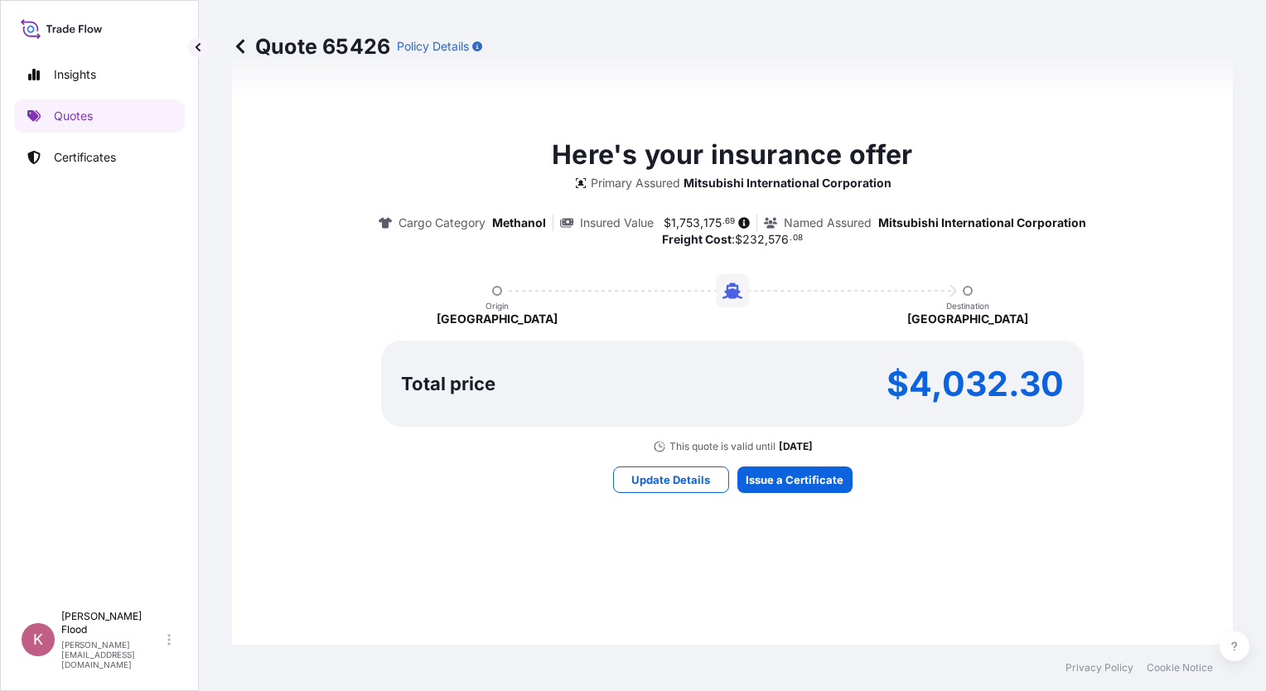
scroll to position [1024, 0]
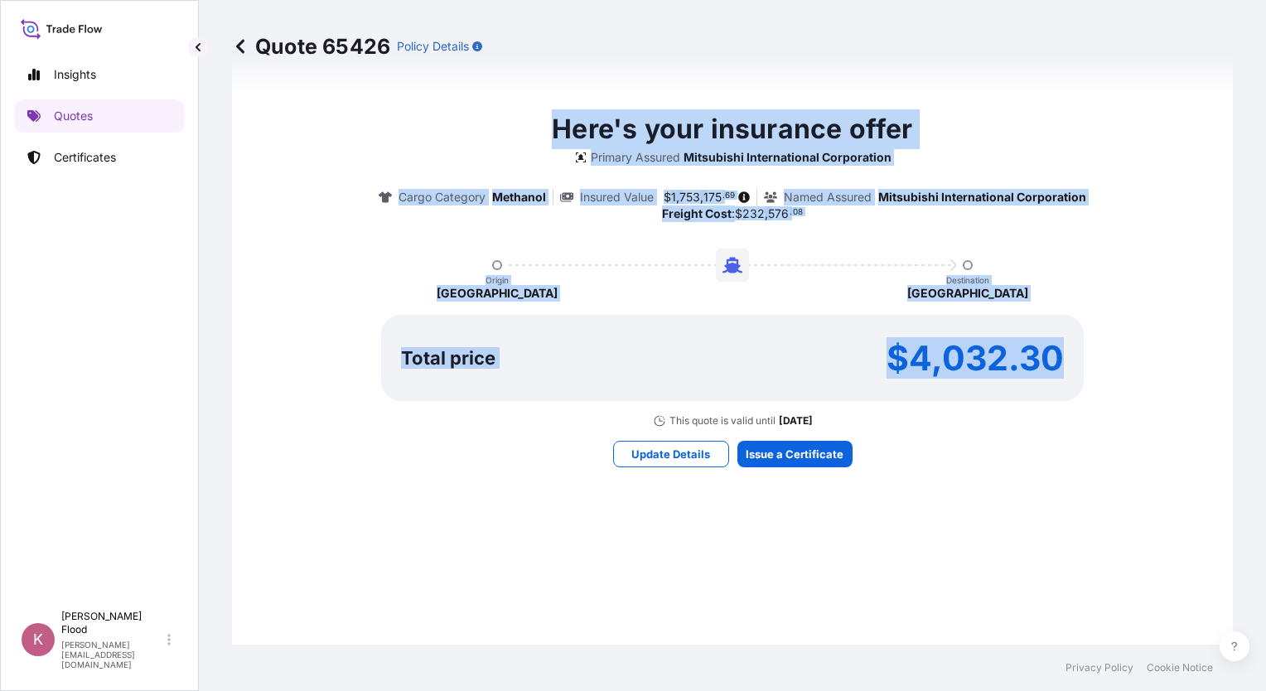
drag, startPoint x: 529, startPoint y: 113, endPoint x: 1121, endPoint y: 396, distance: 655.5
click at [1121, 396] on div "Here's your insurance offer Primary Assured Mitsubishi International Corporatio…" at bounding box center [732, 288] width 954 height 1025
drag, startPoint x: 1121, startPoint y: 396, endPoint x: 1124, endPoint y: 279, distance: 116.9
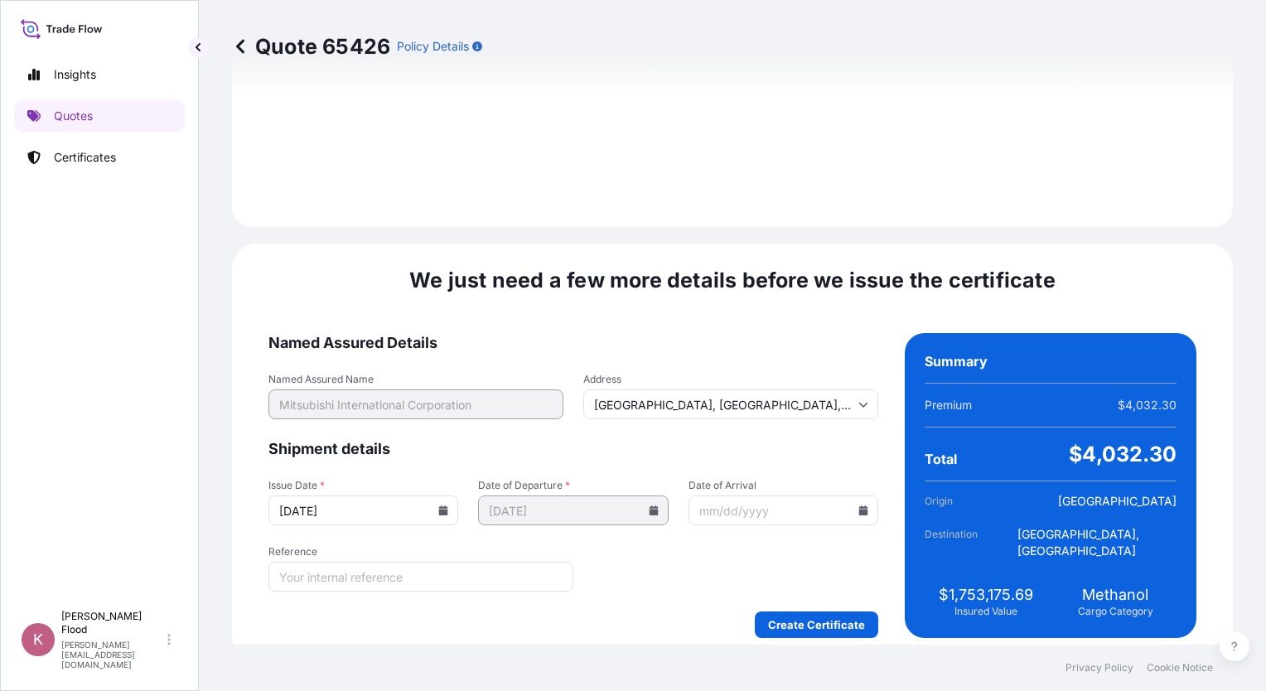
scroll to position [2069, 0]
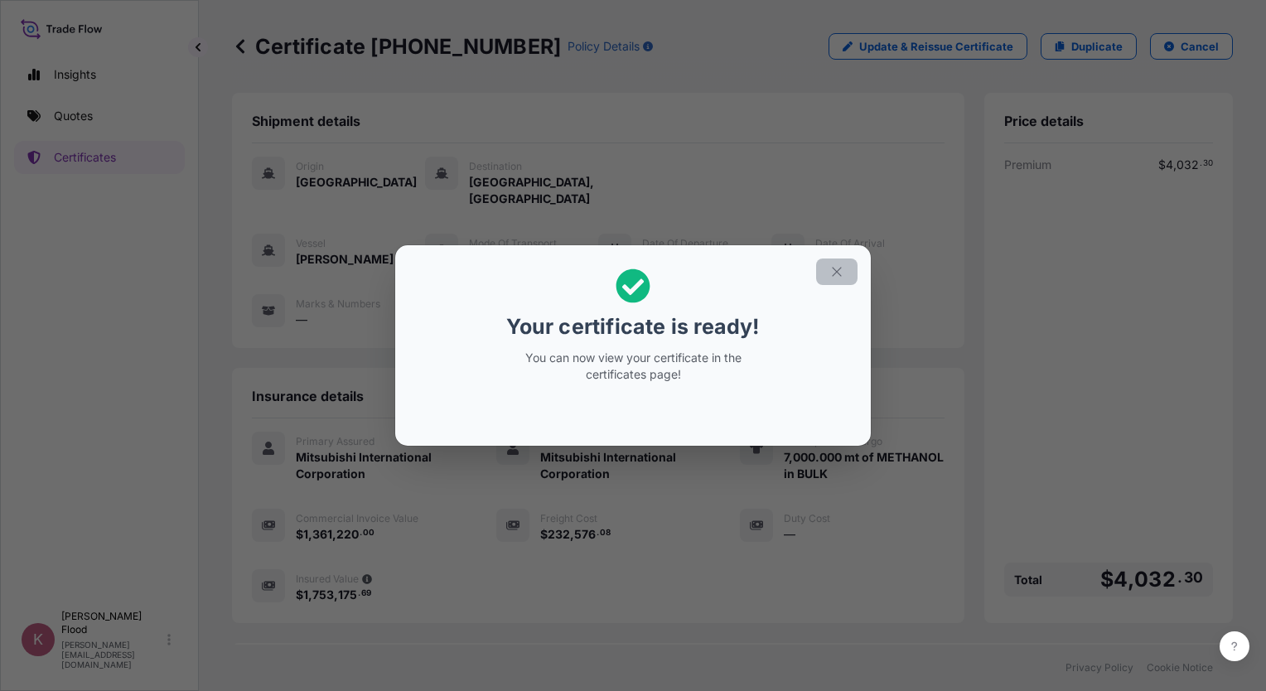
click at [838, 274] on icon "button" at bounding box center [836, 271] width 9 height 9
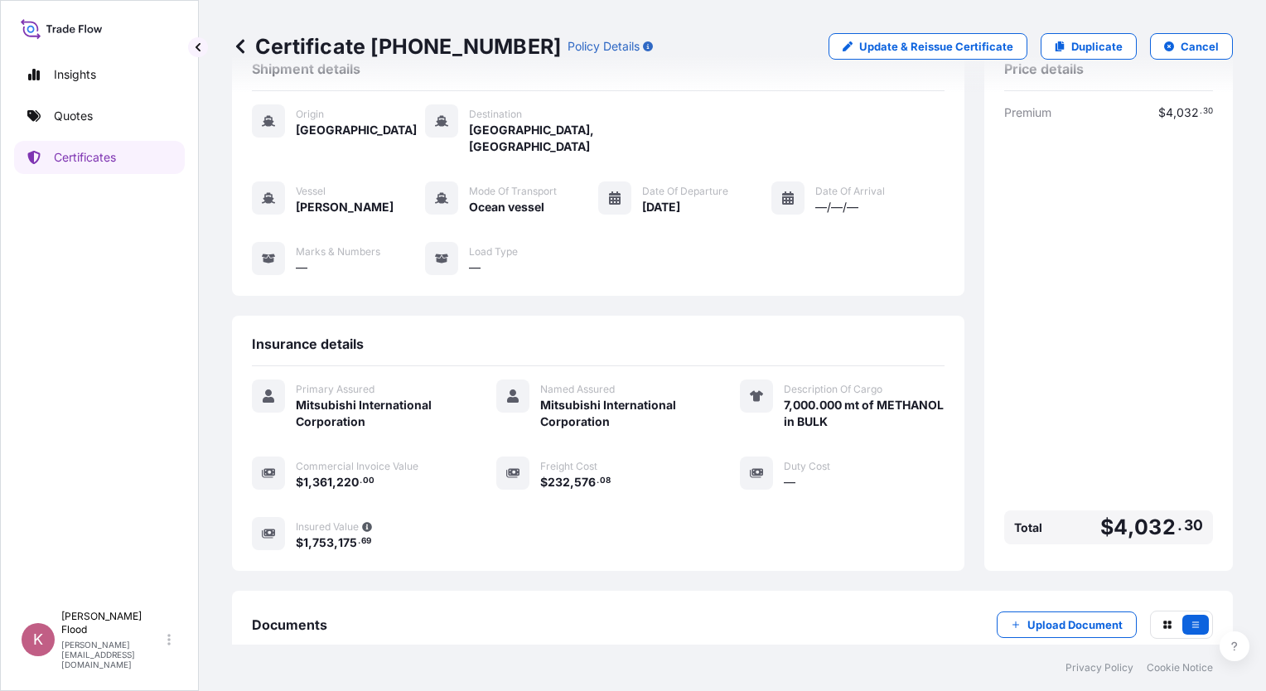
scroll to position [147, 0]
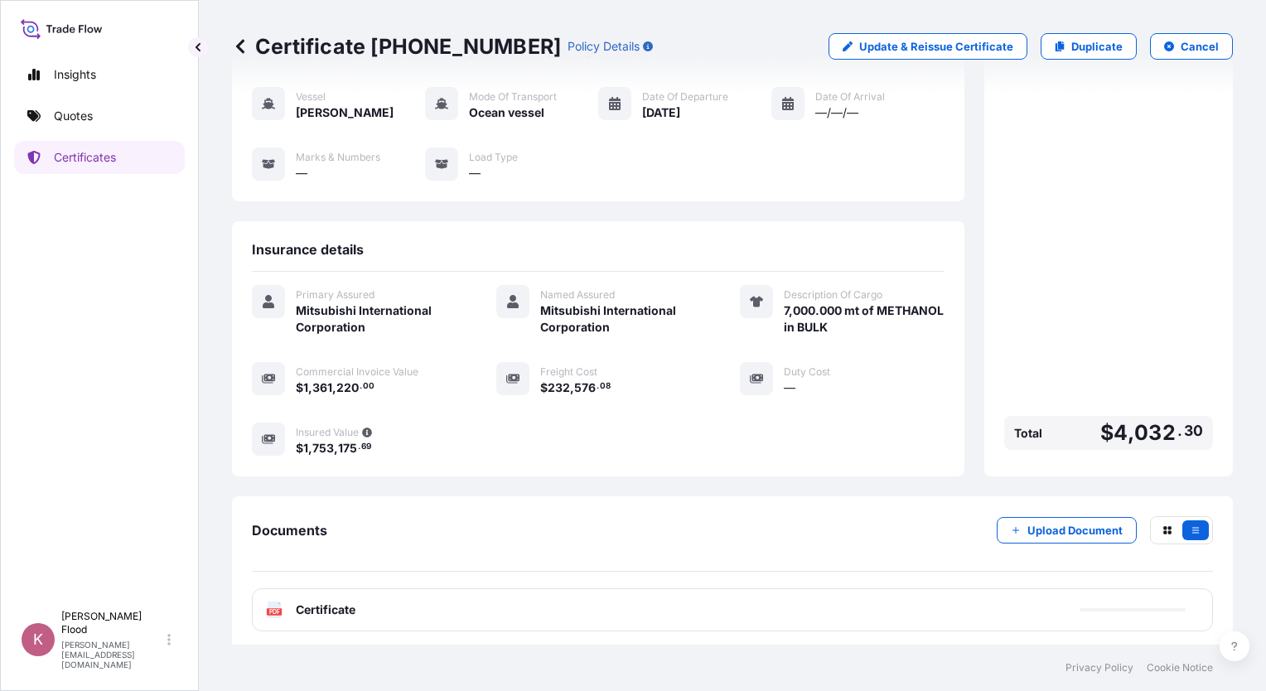
click at [328, 602] on span "Certificate" at bounding box center [326, 609] width 60 height 17
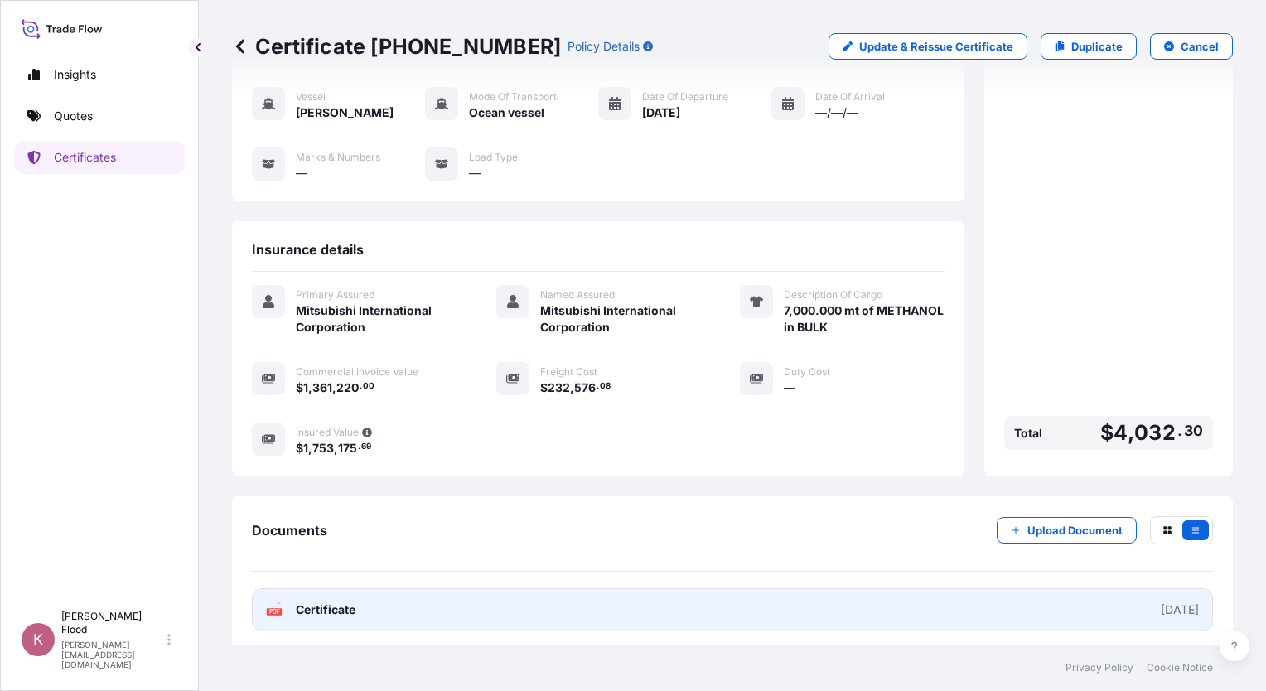
click at [270, 609] on text "PDF" at bounding box center [274, 612] width 11 height 6
